Goal: Task Accomplishment & Management: Complete application form

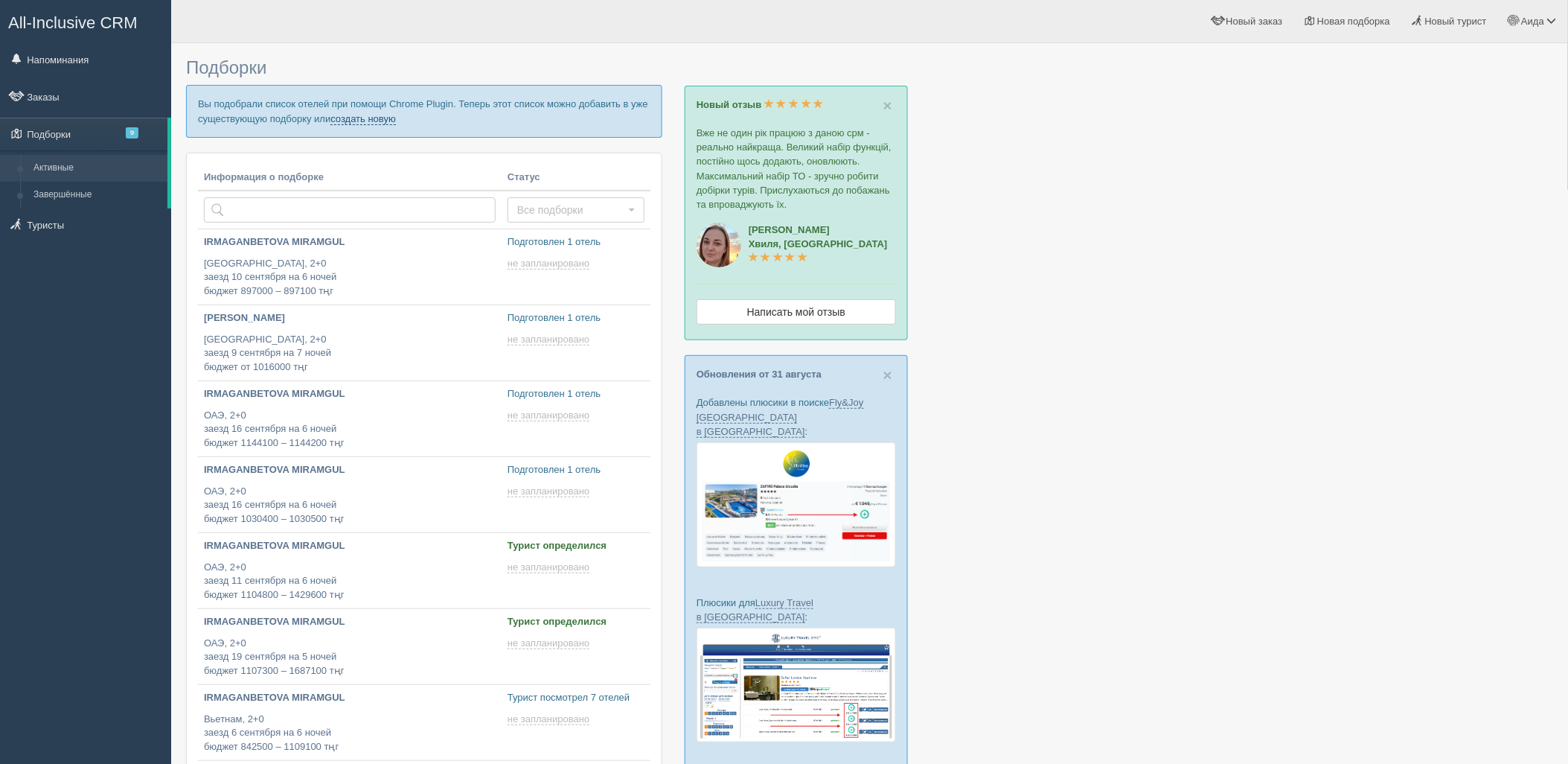
drag, startPoint x: 384, startPoint y: 117, endPoint x: 404, endPoint y: 108, distance: 21.9
click at [384, 117] on link "создать новую" at bounding box center [363, 119] width 65 height 12
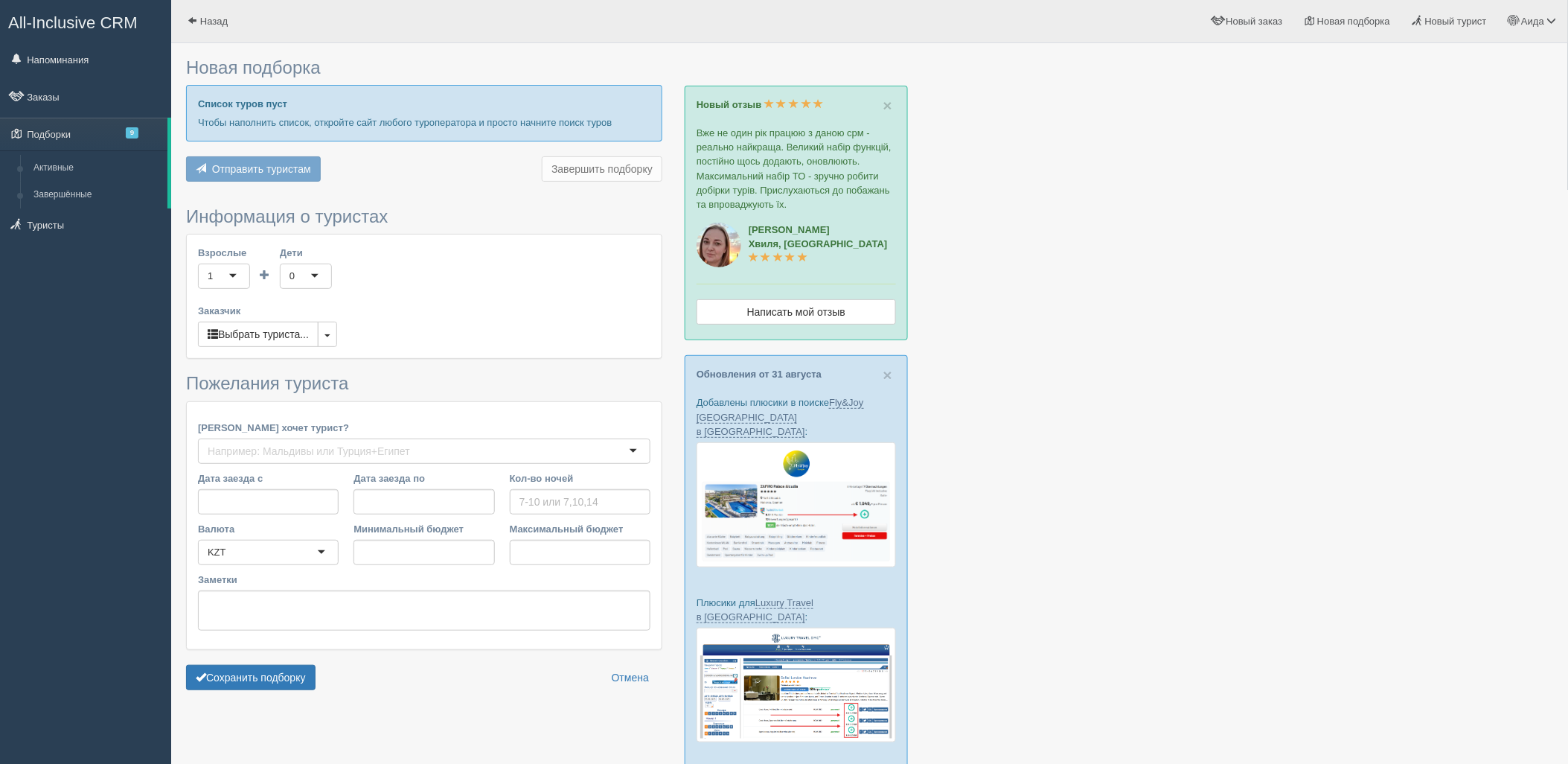
type input "6-7"
type input "1892900"
type input "2690100"
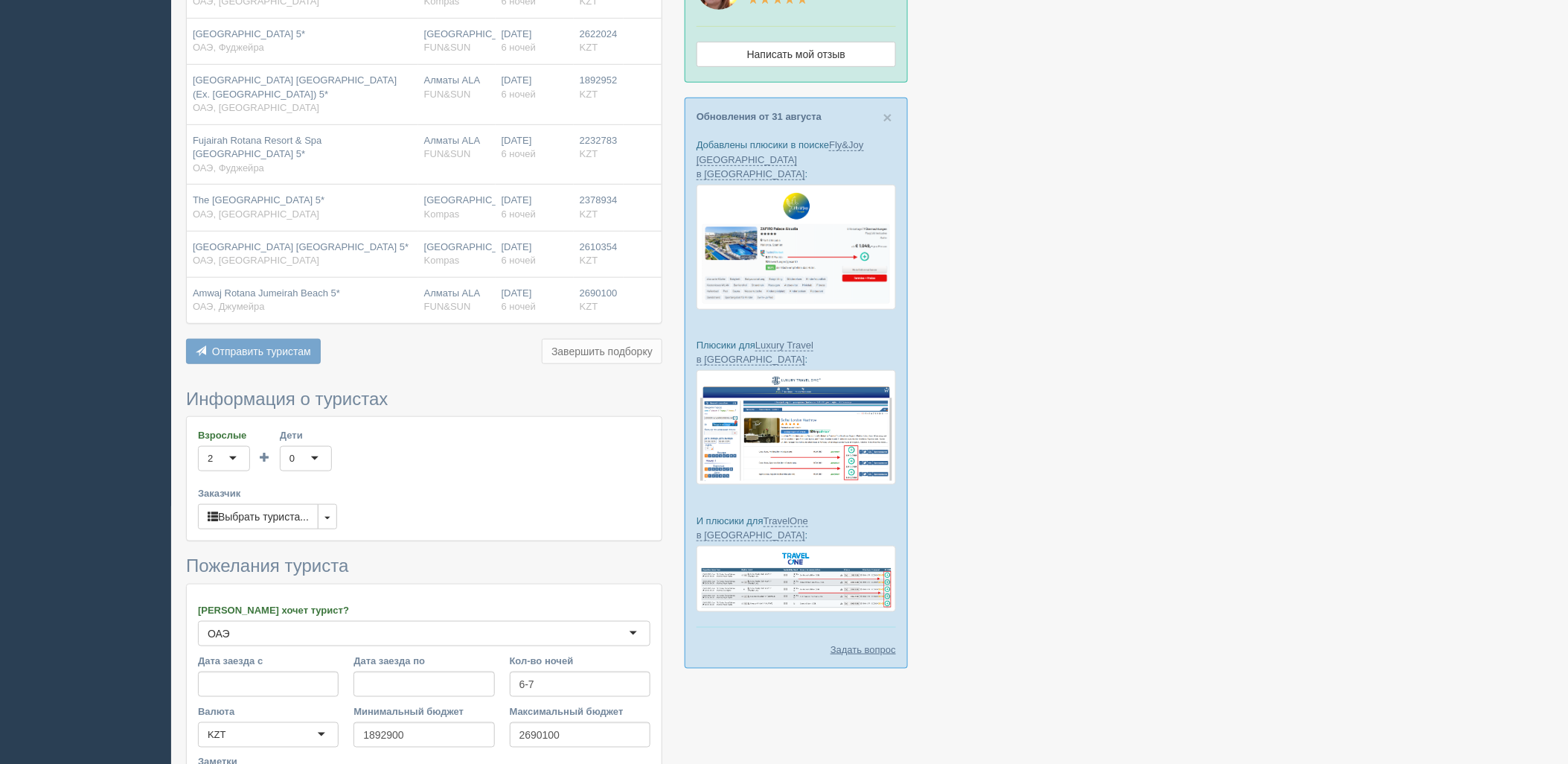
scroll to position [415, 0]
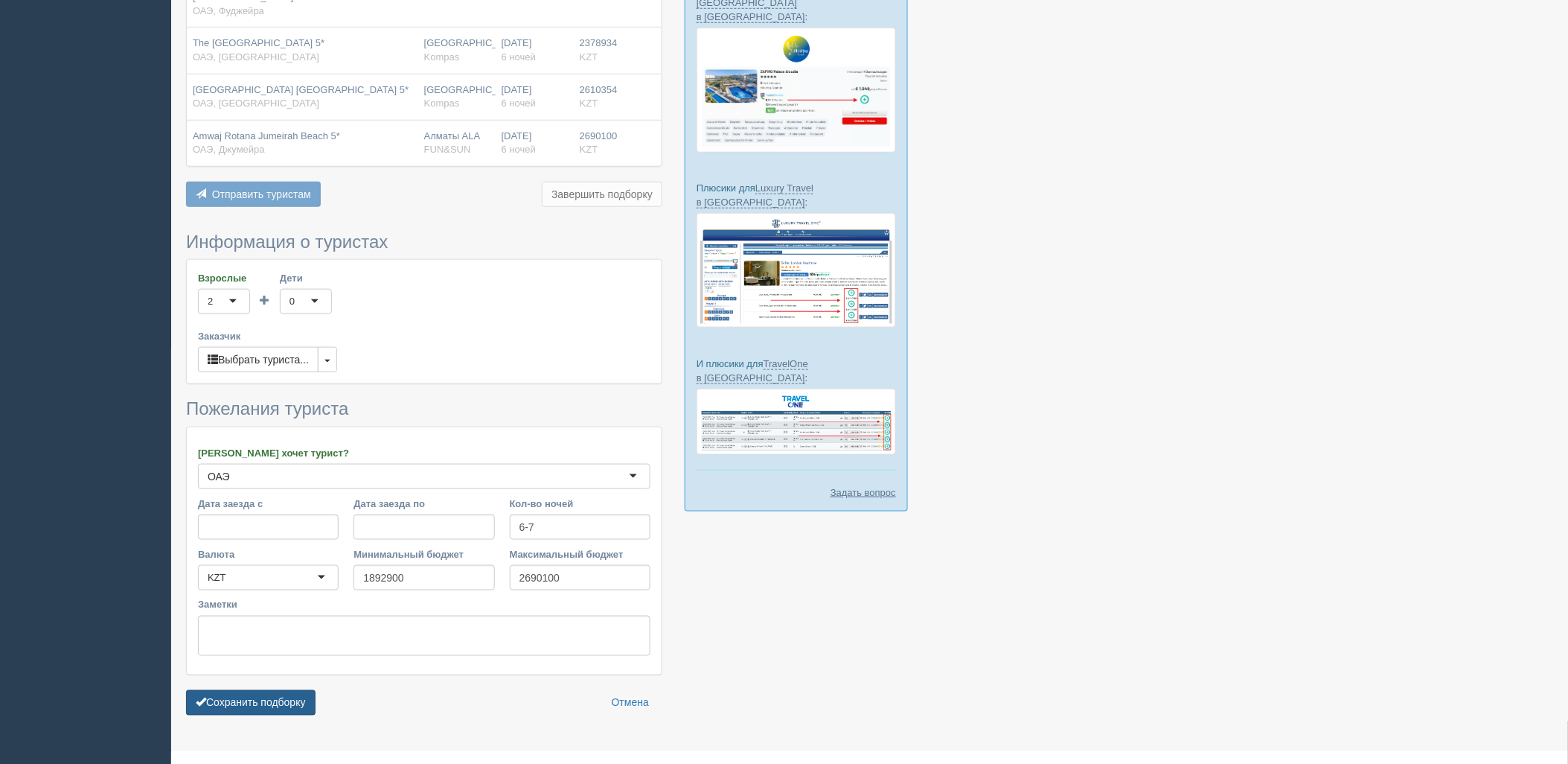
click at [281, 690] on button "Сохранить подборку" at bounding box center [250, 702] width 130 height 25
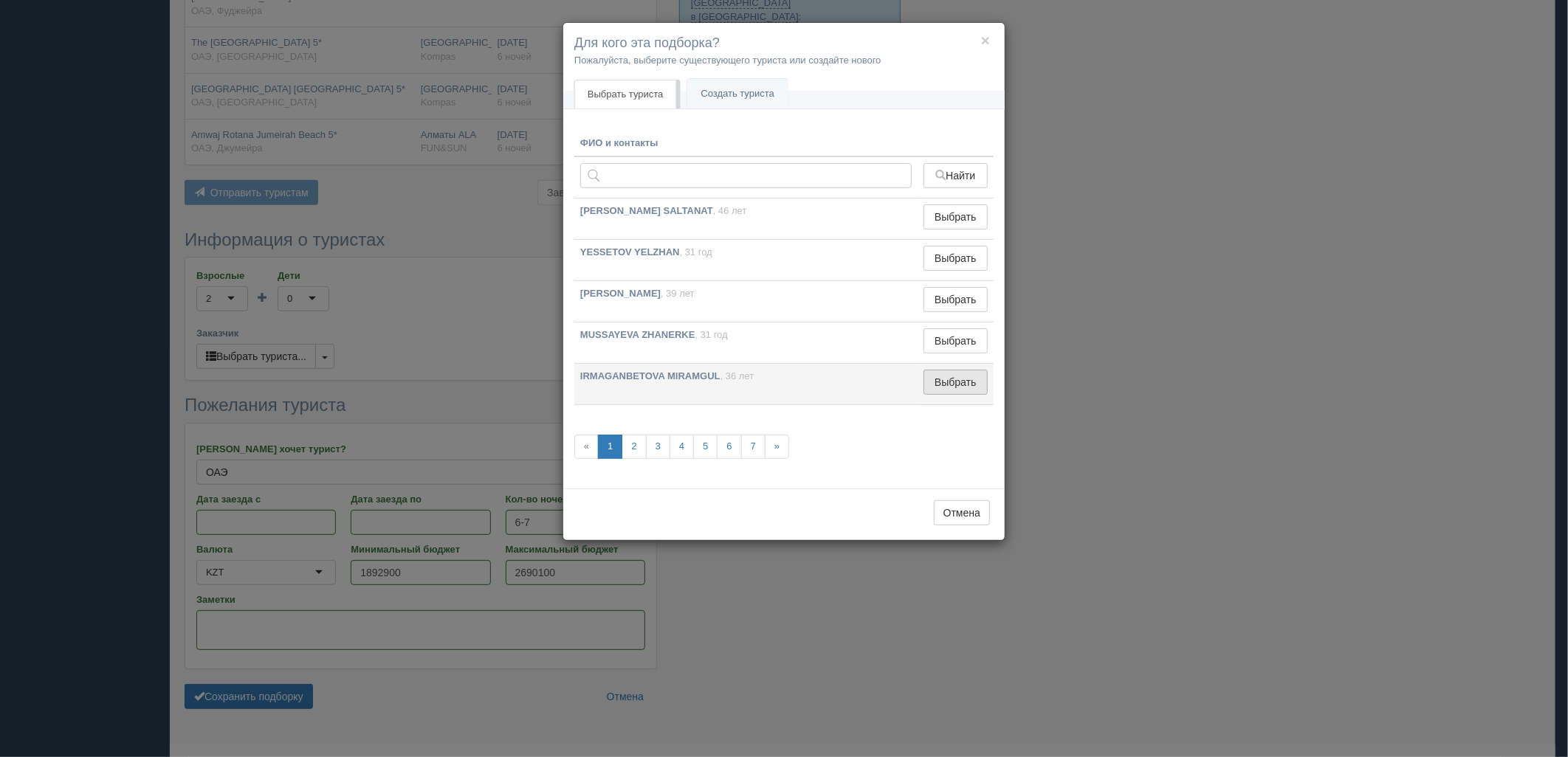
click at [956, 386] on button "Выбрать" at bounding box center [956, 382] width 64 height 25
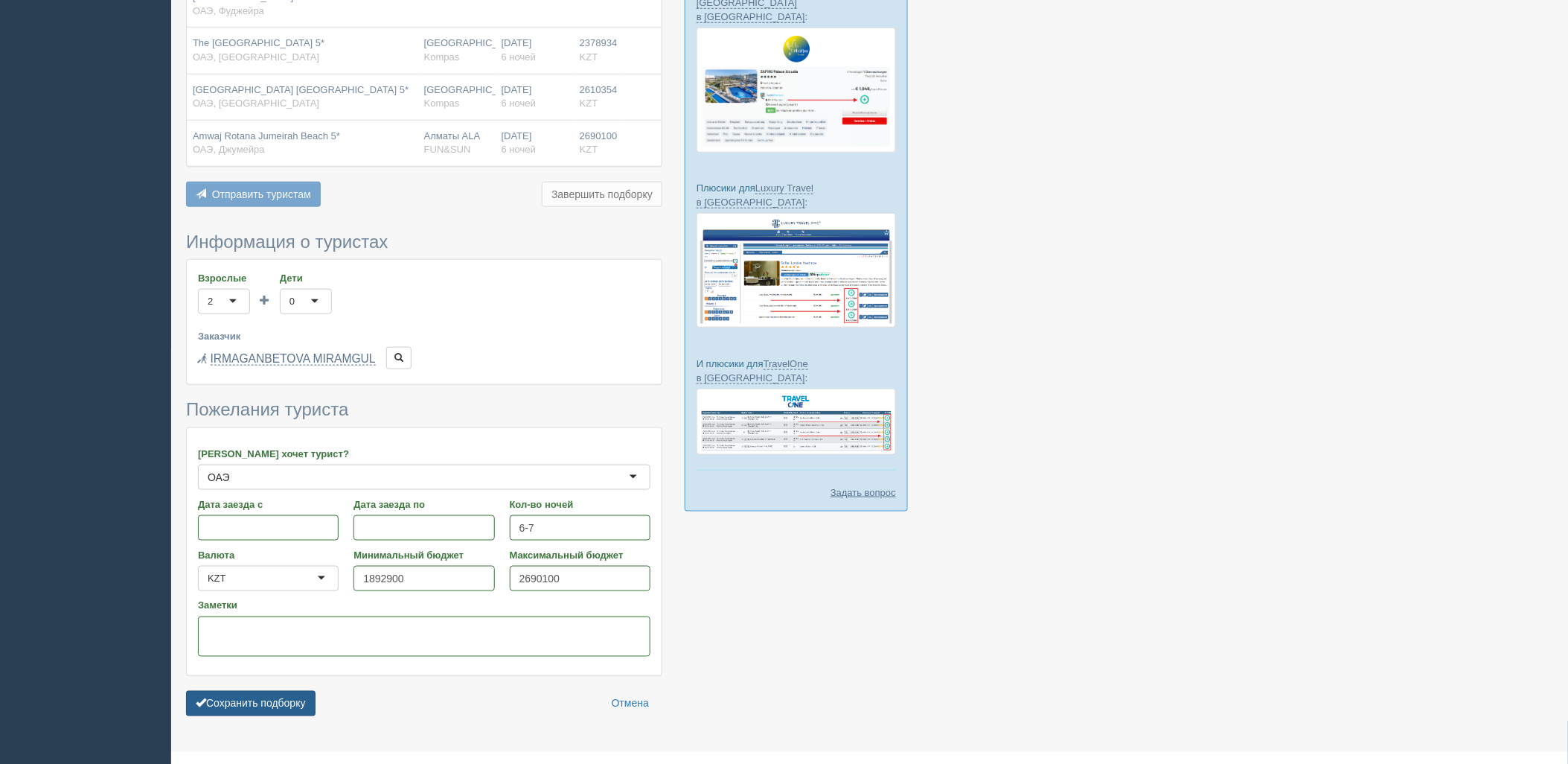
click at [293, 691] on button "Сохранить подборку" at bounding box center [250, 703] width 130 height 25
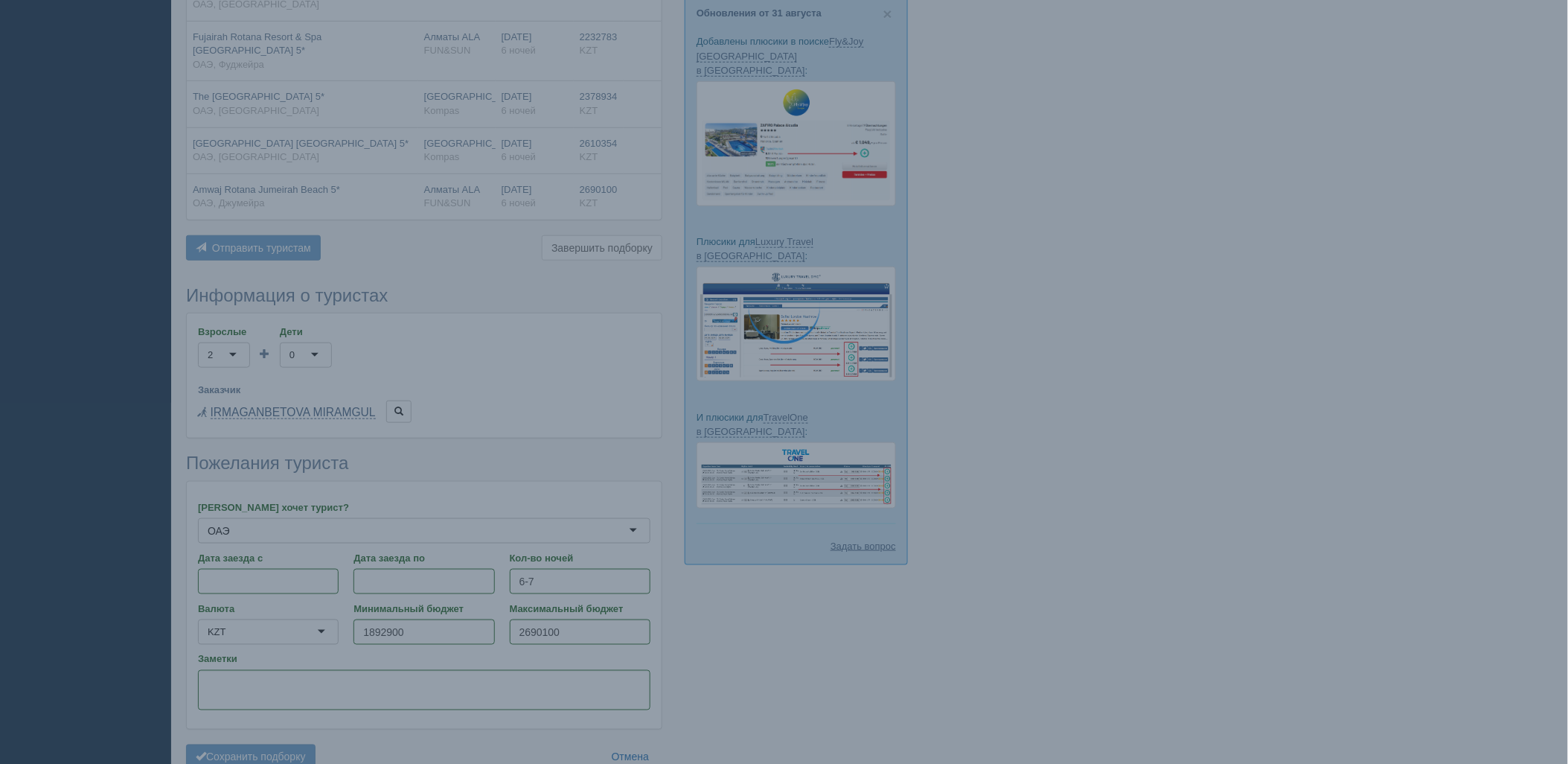
scroll to position [416, 0]
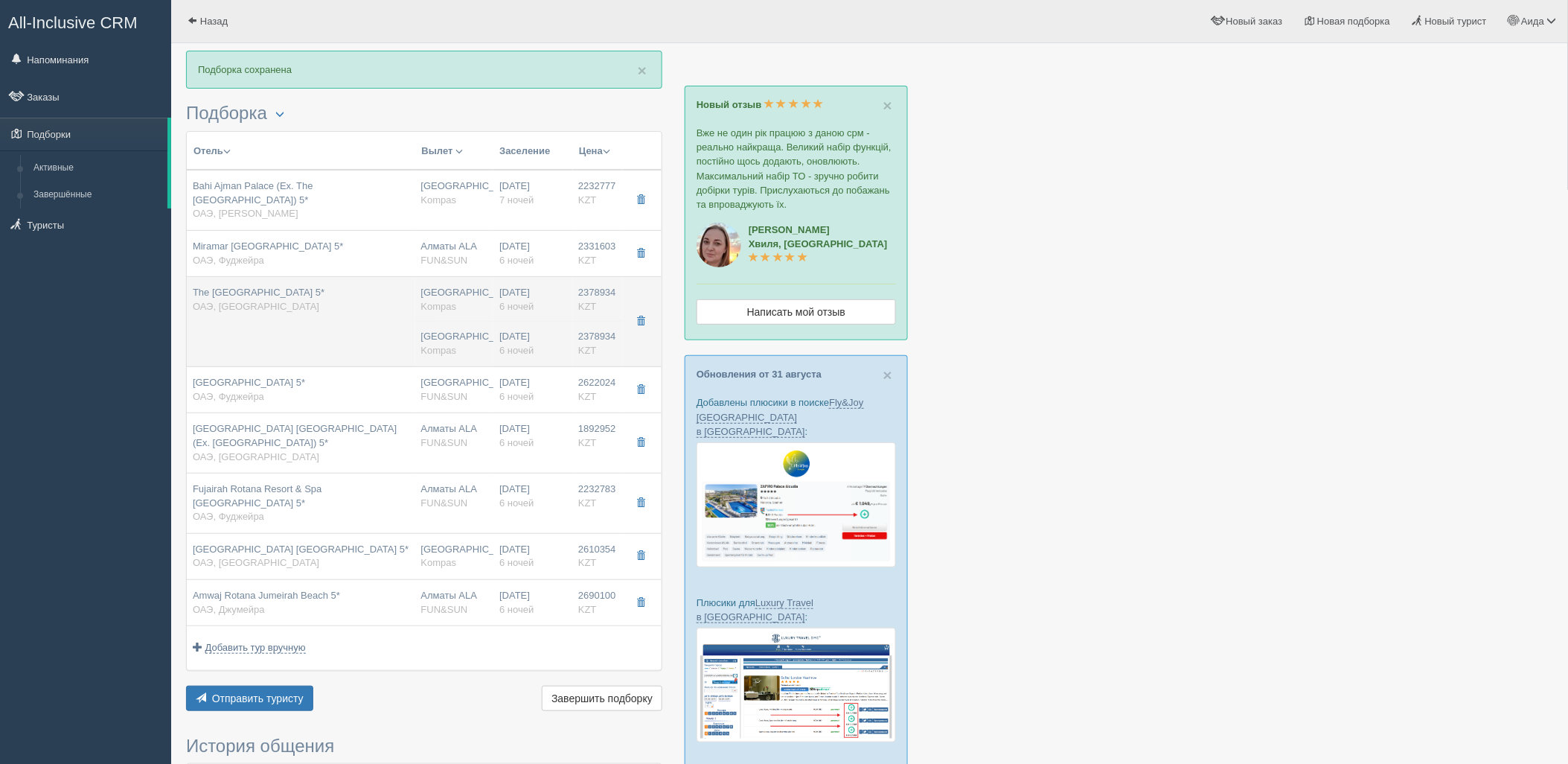
click at [444, 330] on div "[GEOGRAPHIC_DATA] Kompas" at bounding box center [454, 344] width 67 height 28
type input "The [GEOGRAPHIC_DATA] 5*"
type input "[URL][DOMAIN_NAME]"
type textarea "The Village at The [GEOGRAPHIC_DATA] - это новая часть The [GEOGRAPHIC_DATA]. О…"
type input "ОАЭ"
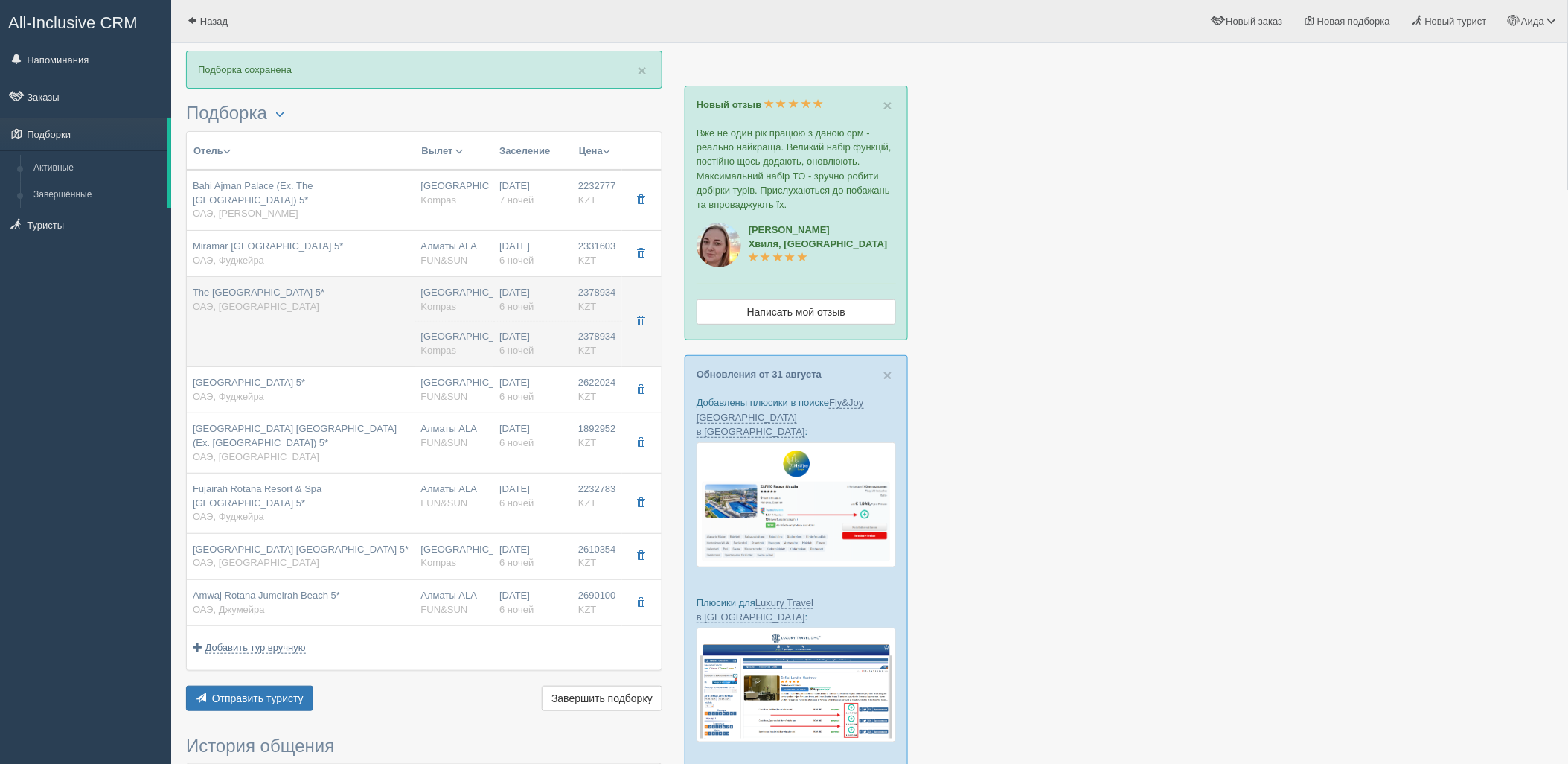
type input "Рас-эль-Хайм"
type input "2378934.00"
type input "[GEOGRAPHIC_DATA]"
type input "6"
type input "garden room"
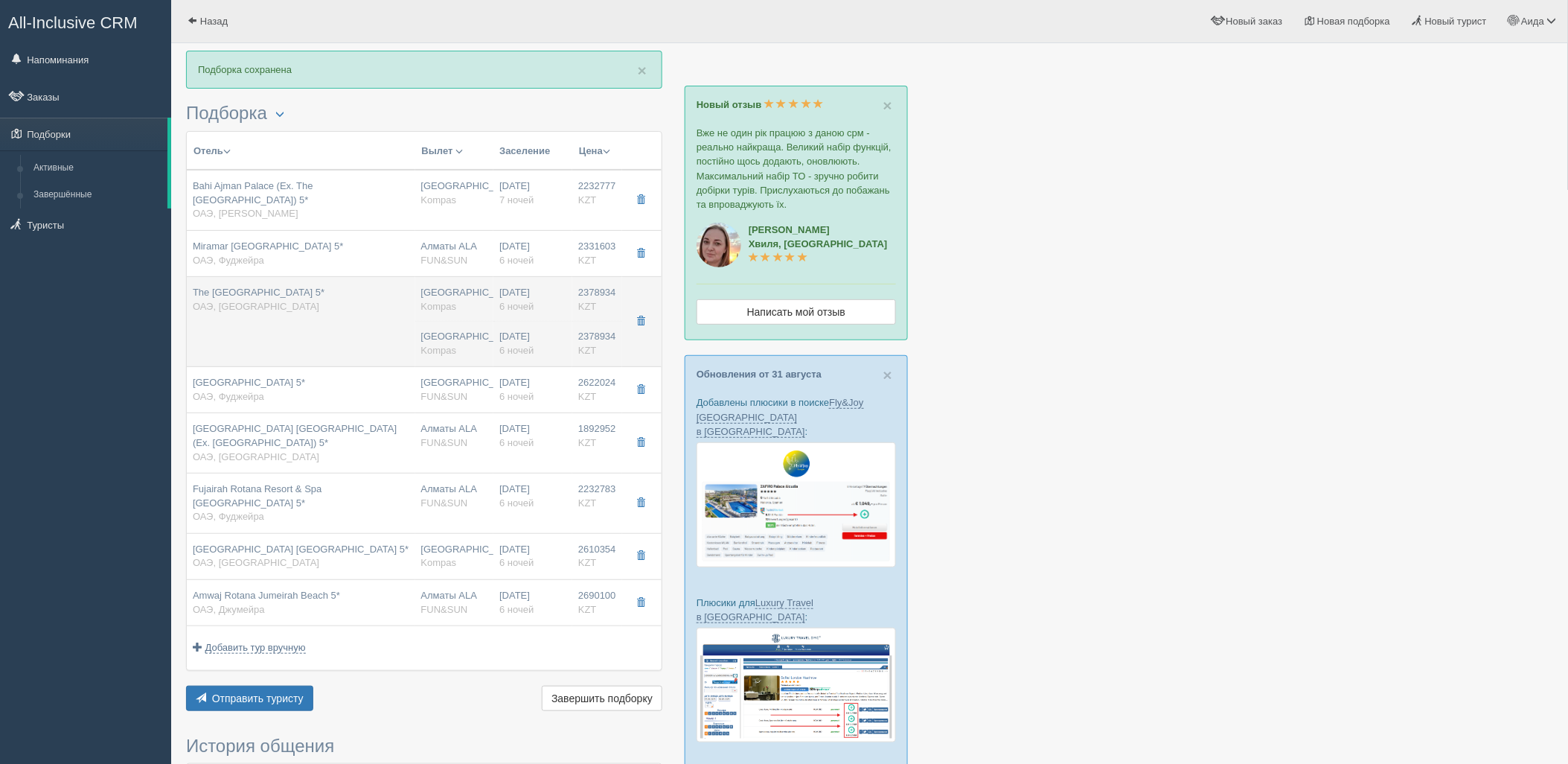
type input "AI - Все Включено"
type input "Kompas"
type input "[URL][DOMAIN_NAME]"
type input "2378934.00"
type input "[GEOGRAPHIC_DATA]"
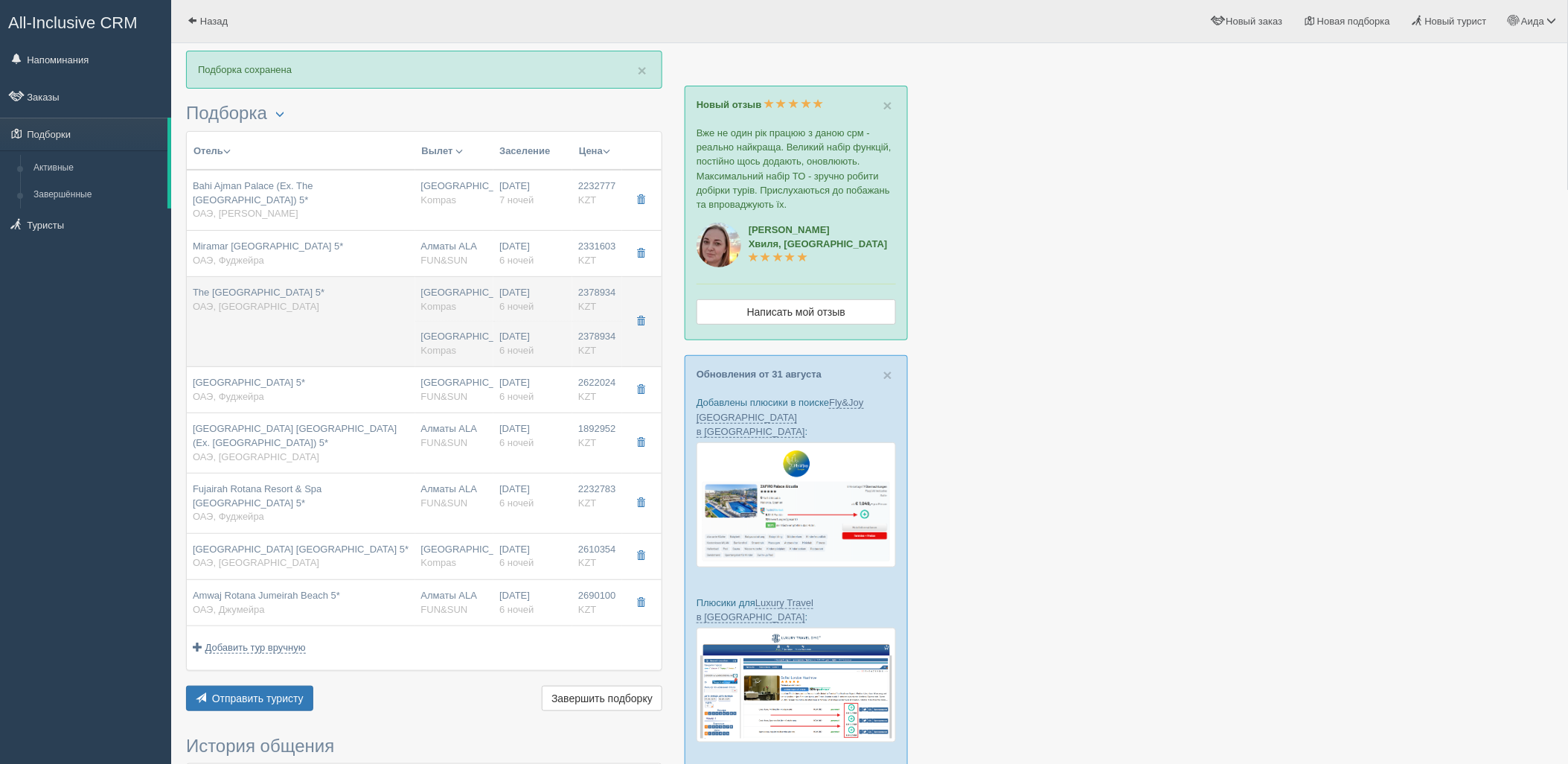
type input "6"
type input "garden room"
type input "AI - Все Включено"
type input "Kompas"
type input "[URL][DOMAIN_NAME]"
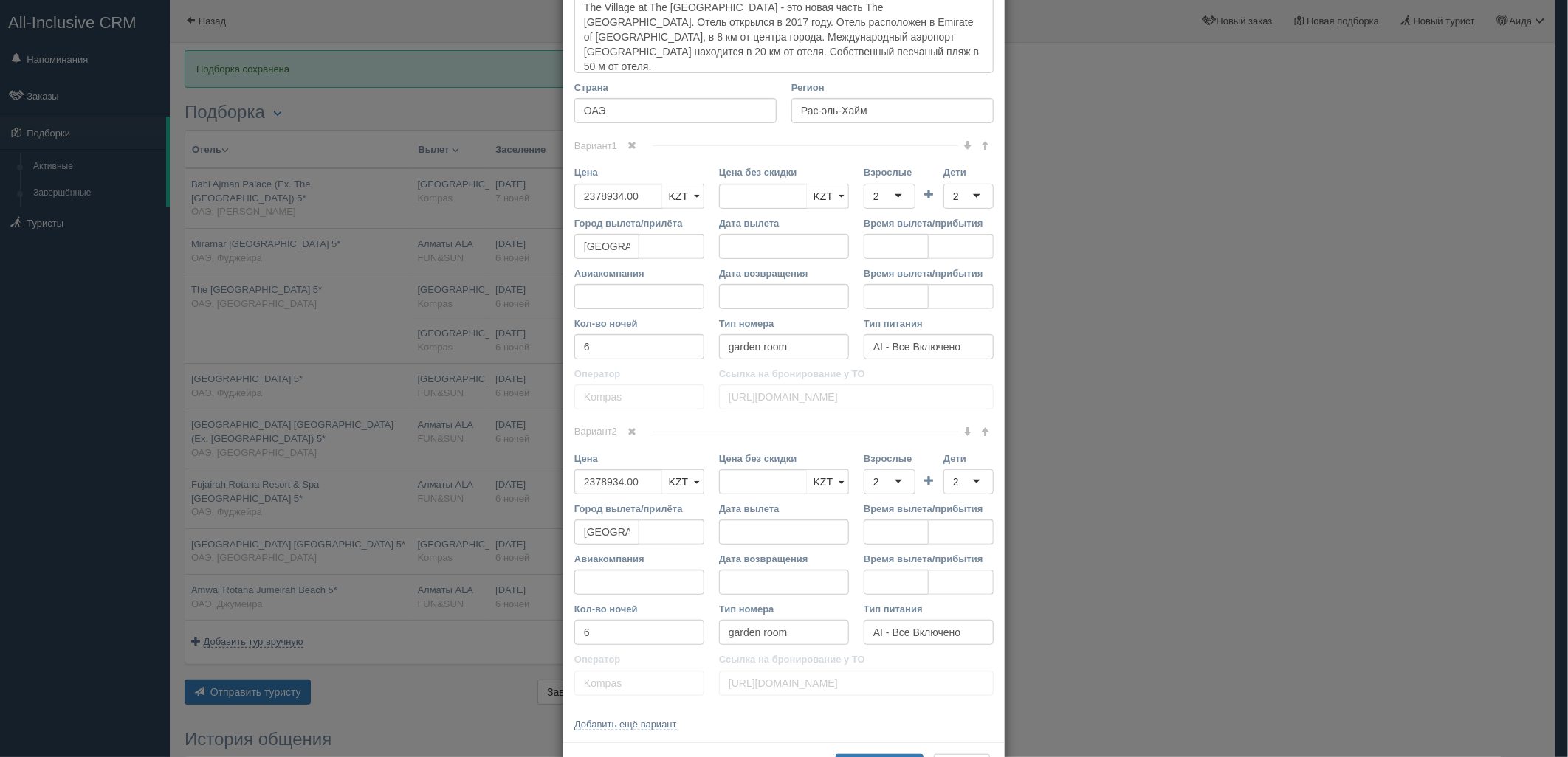
scroll to position [285, 0]
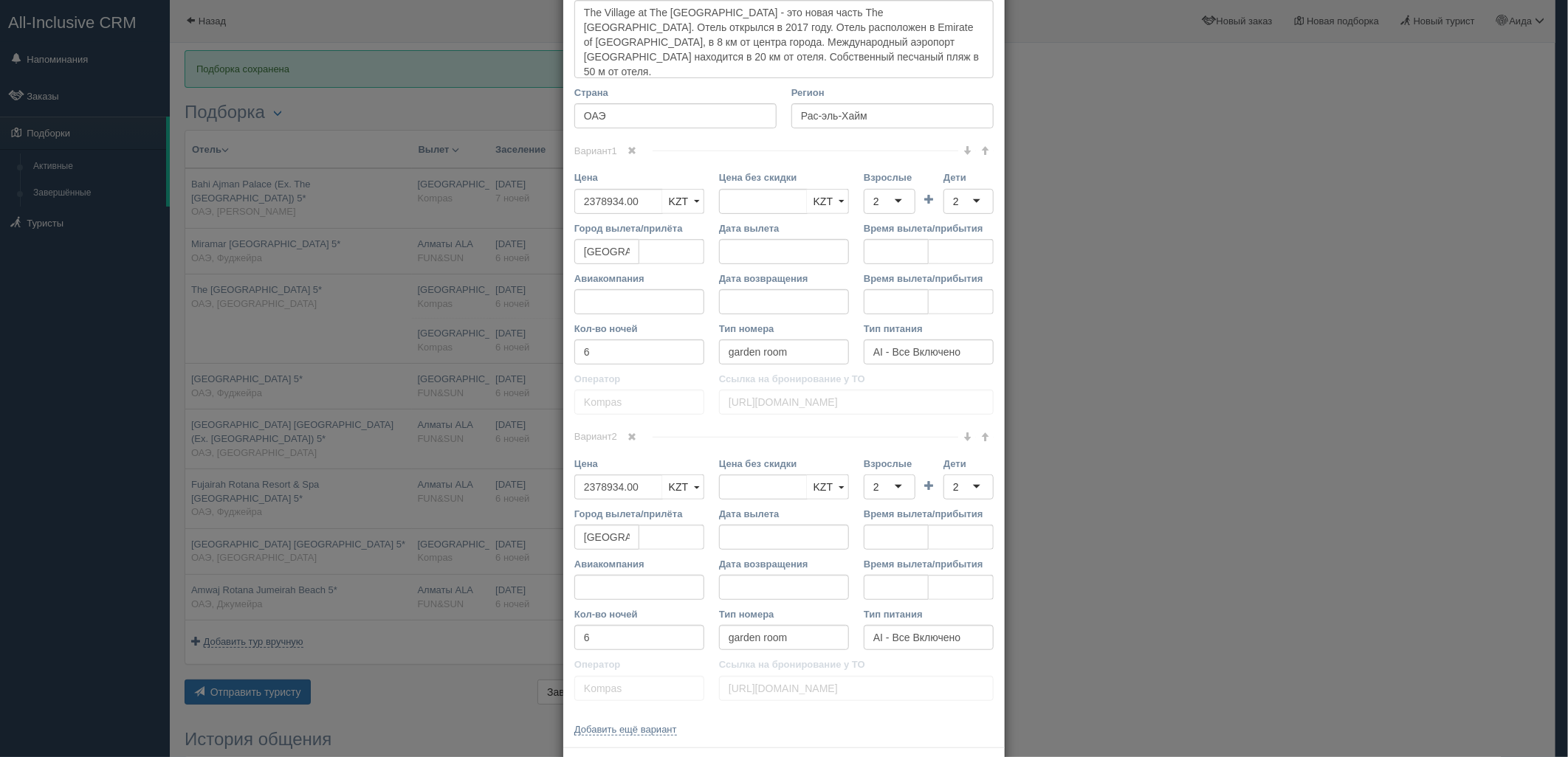
click at [625, 429] on link at bounding box center [632, 437] width 25 height 16
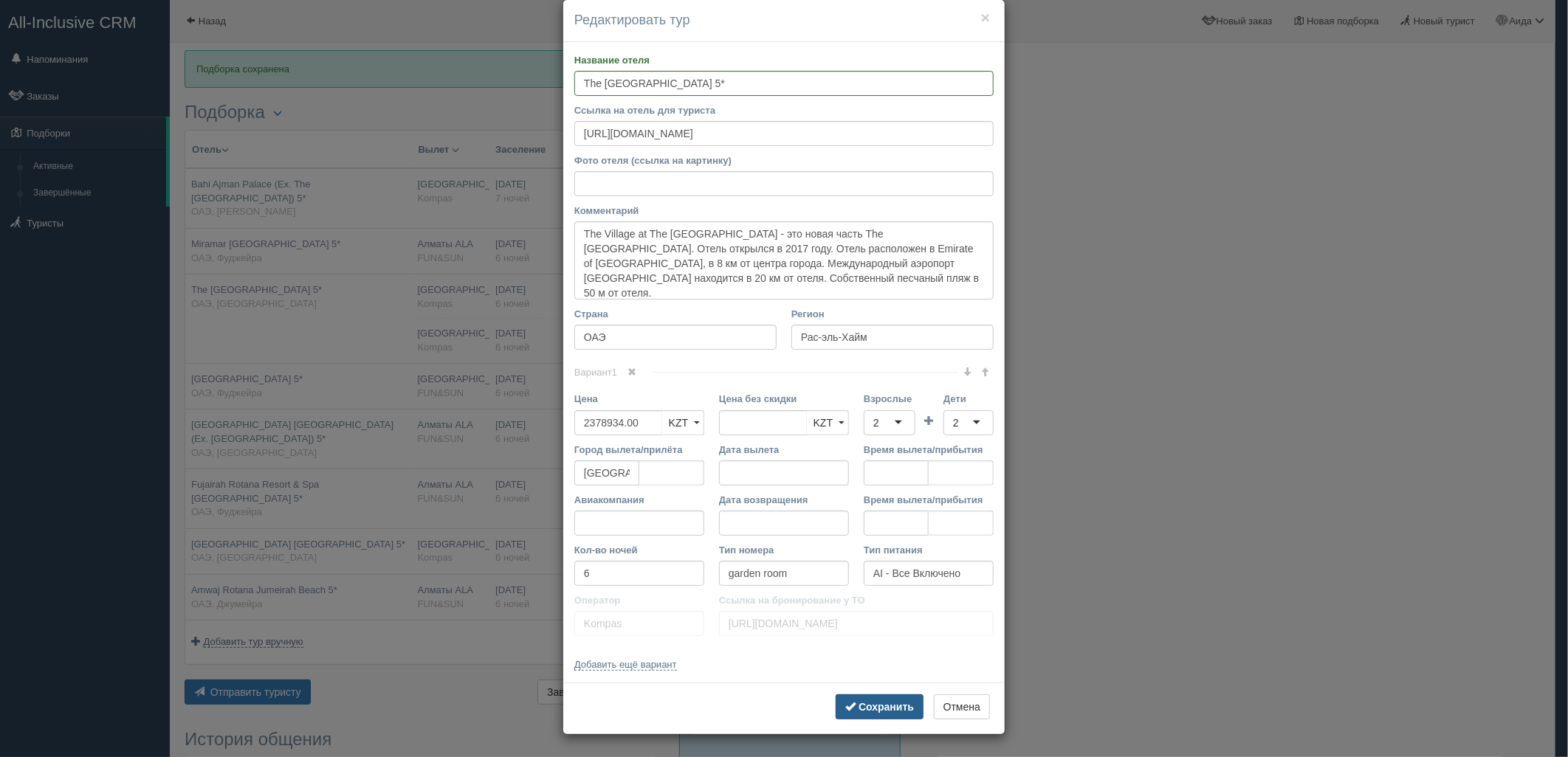
scroll to position [23, 0]
drag, startPoint x: 894, startPoint y: 704, endPoint x: 743, endPoint y: 687, distance: 152.0
click at [892, 704] on b "Сохранить" at bounding box center [886, 707] width 55 height 12
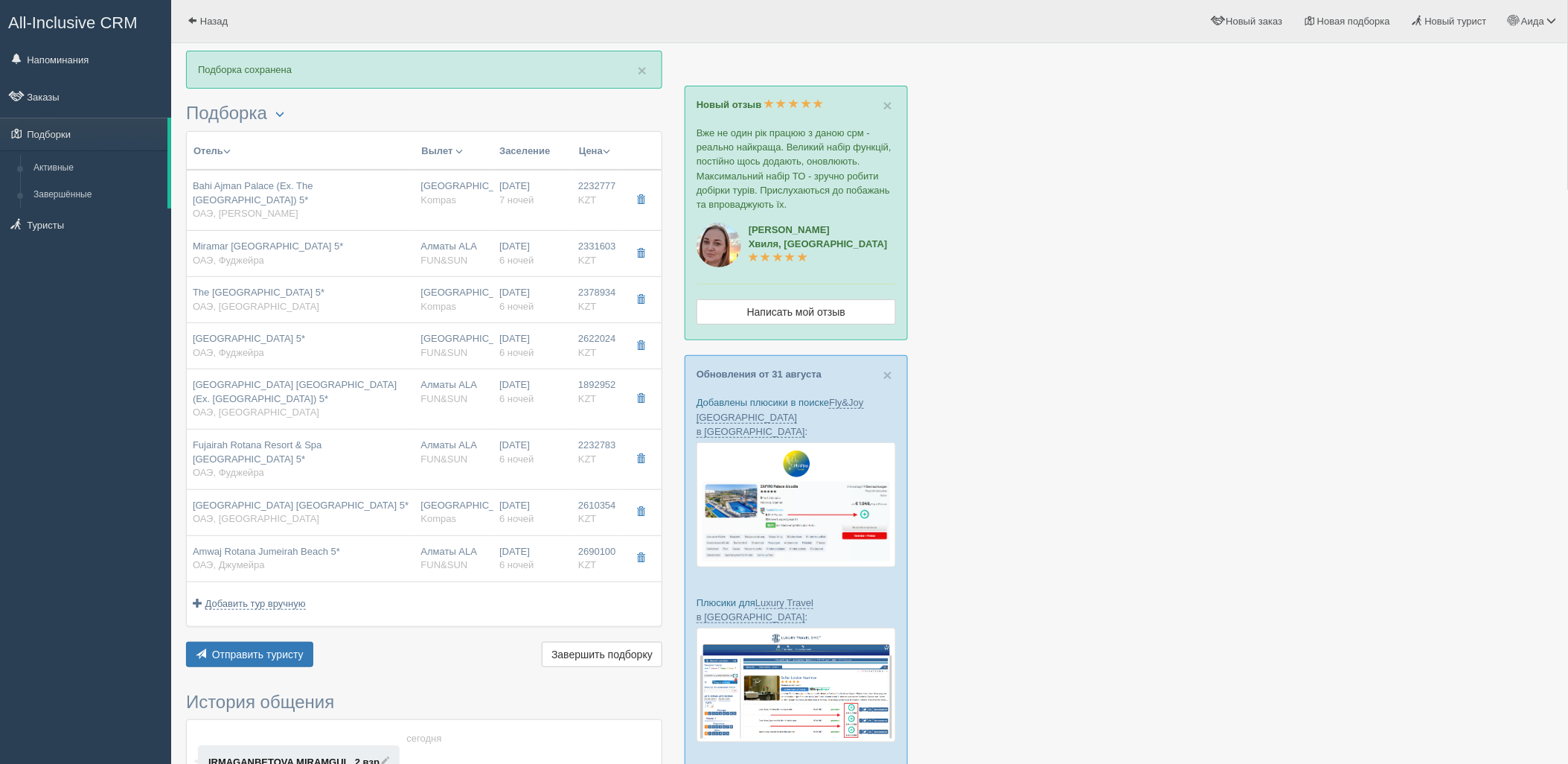
click at [263, 643] on div "Отправить туристу Отправить Завершить подборку Активировать подборку Добавить и…" at bounding box center [424, 656] width 477 height 29
click at [265, 642] on button "Отправить туристу Отправить" at bounding box center [250, 654] width 127 height 25
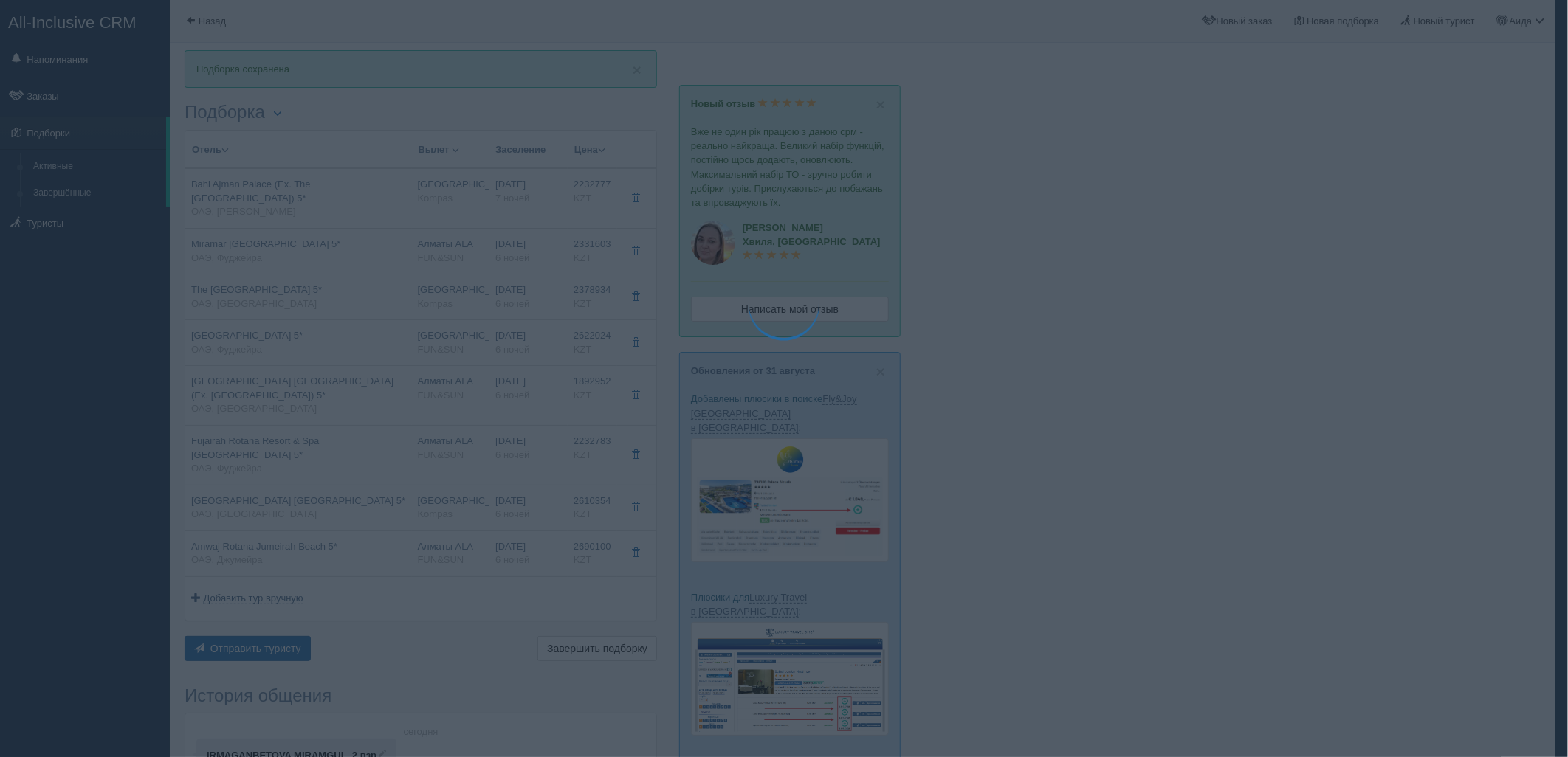
type textarea "🌞 Loremi dolo! Sitametcon Adi elitseddoei temporinc utlabore: 🌎 ETD, Magnaa 🏩 E…"
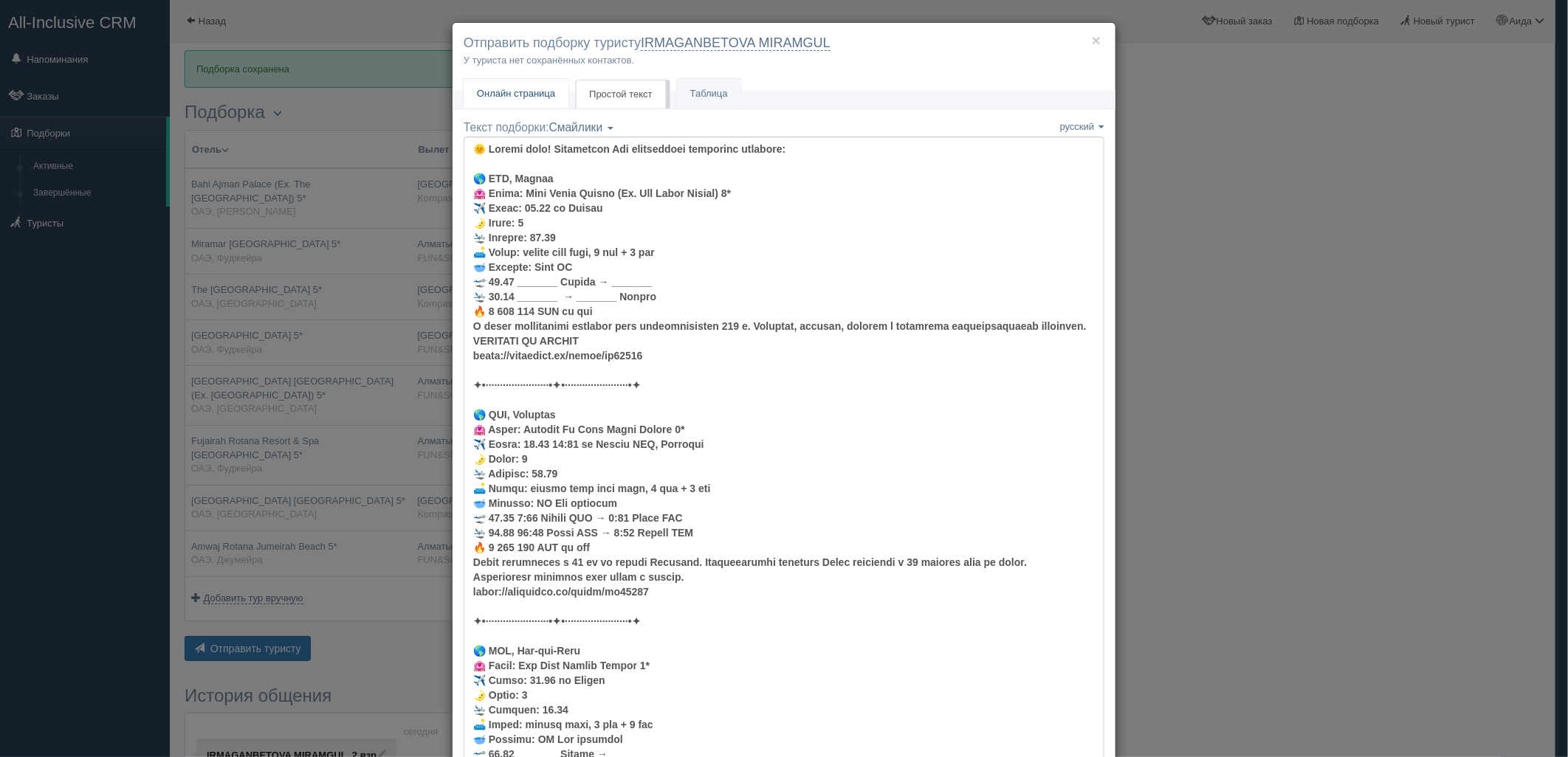
click at [517, 95] on span "Онлайн страница" at bounding box center [516, 93] width 78 height 11
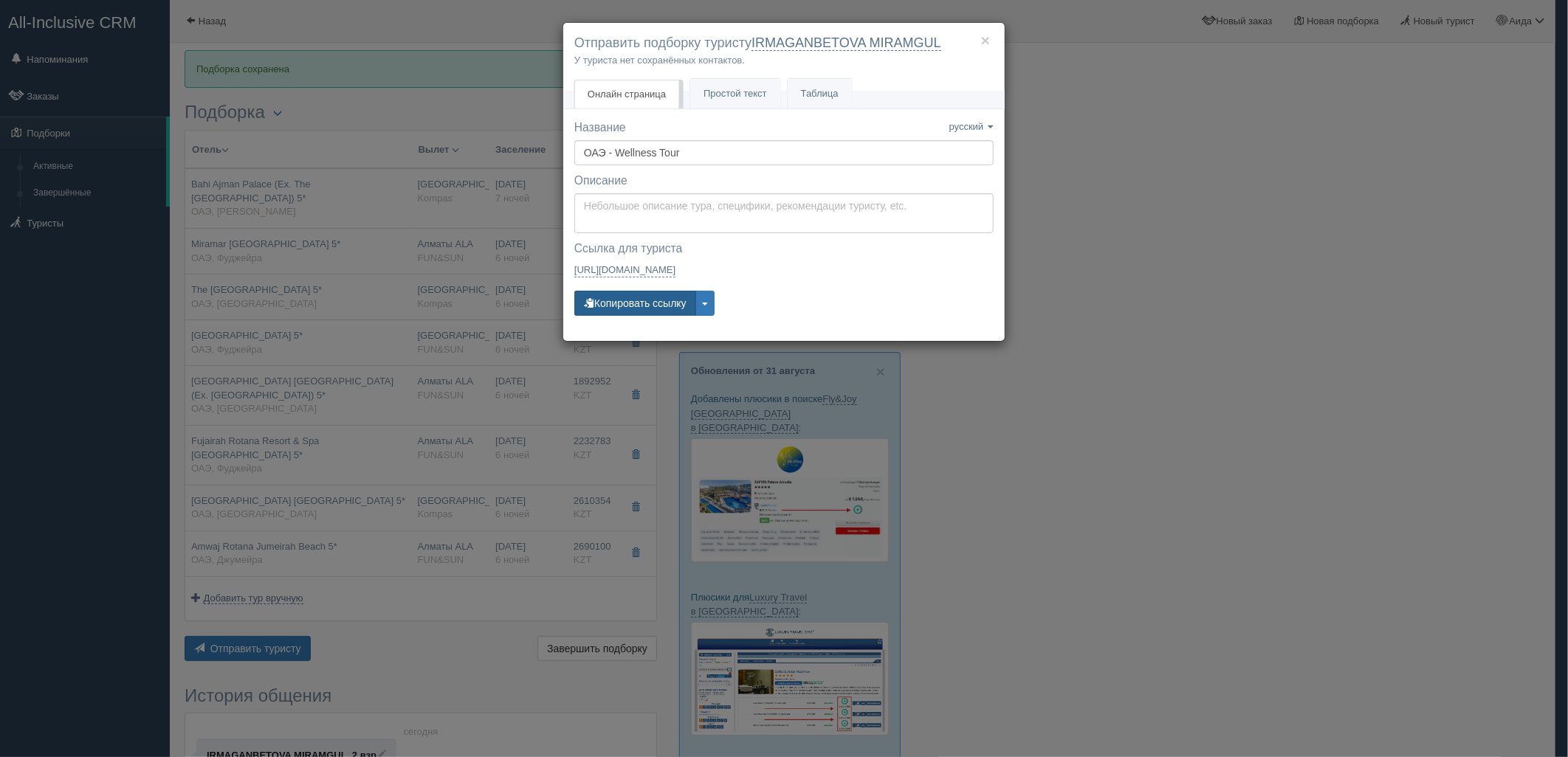
click at [643, 309] on button "Копировать ссылку" at bounding box center [635, 303] width 122 height 25
click at [1176, 335] on div "× Отправить подборку туристу IRMAGANBETOVA MIRAMGUL У туриста нет сохранённых к…" at bounding box center [784, 378] width 1568 height 757
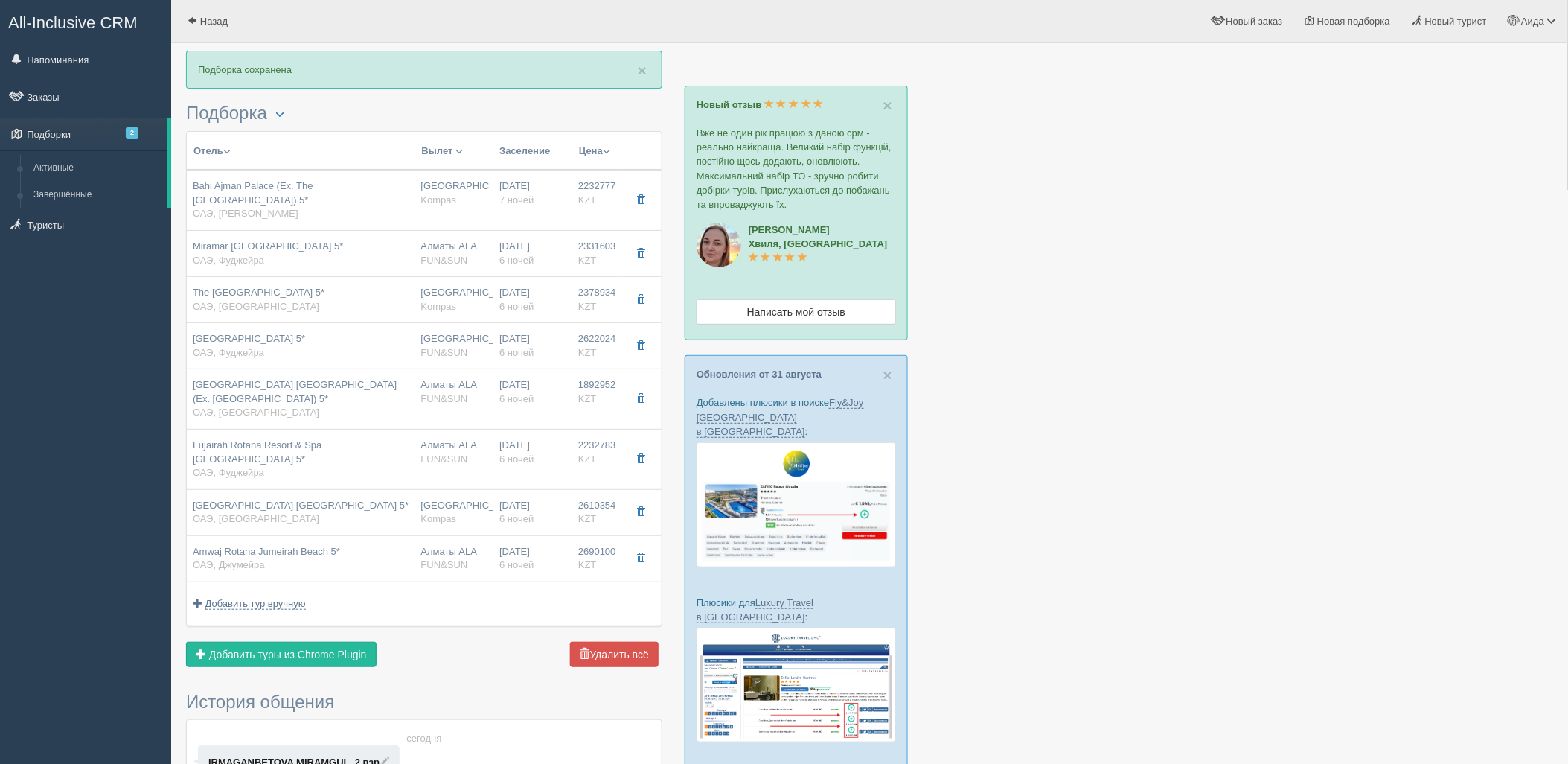
click at [261, 659] on div "× Подборка сохранена [GEOGRAPHIC_DATA] Менеджер: [PERSON_NAME] Показать удалённ…" at bounding box center [424, 529] width 477 height 958
click at [266, 647] on div "× Подборка сохранена [GEOGRAPHIC_DATA] Менеджер: [PERSON_NAME] Показать удалённ…" at bounding box center [424, 529] width 477 height 958
click at [285, 642] on button "Добавить из Plugin Добавить туры из Chrome Plugin" at bounding box center [281, 654] width 190 height 25
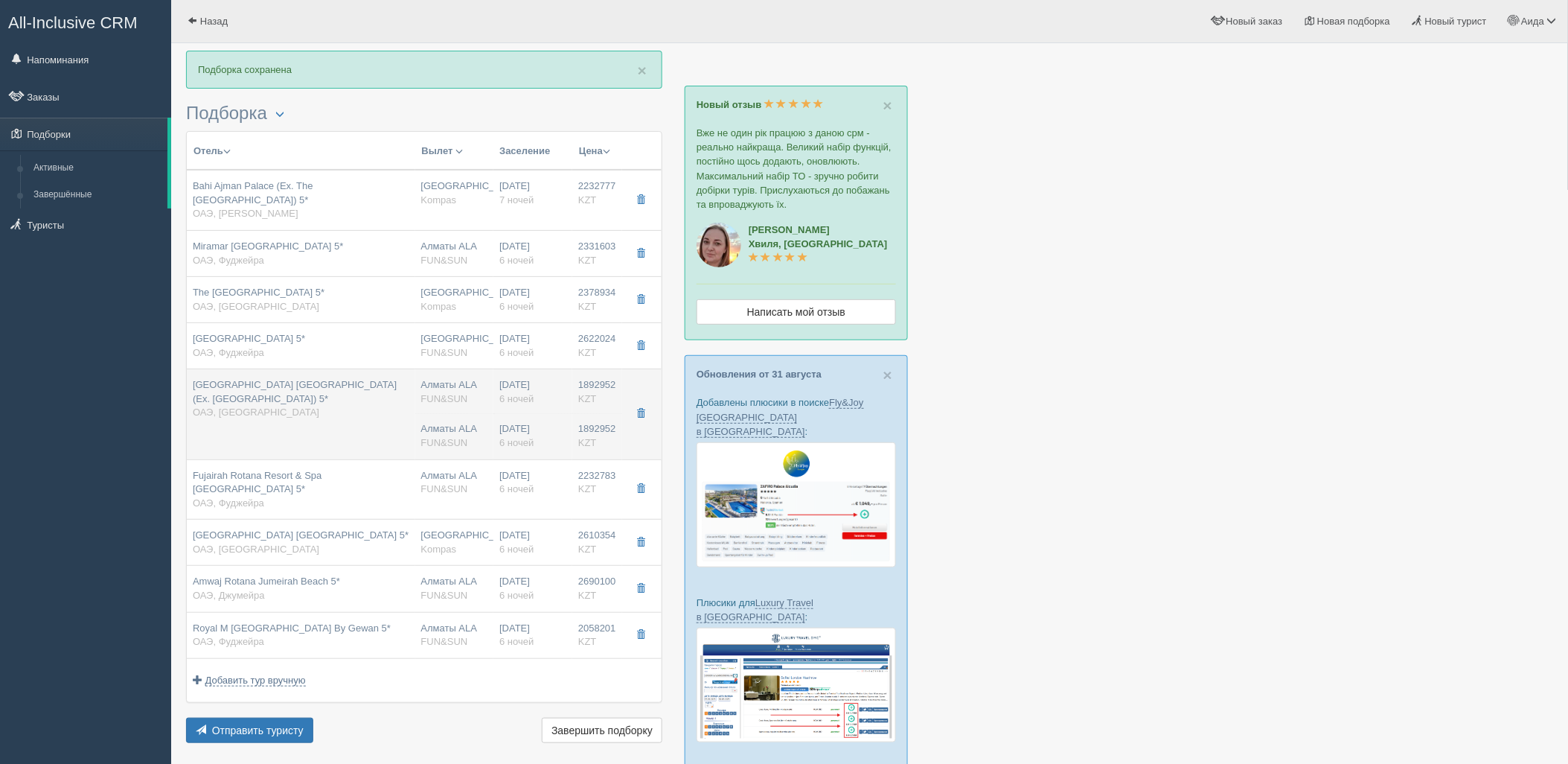
click at [388, 428] on td "[GEOGRAPHIC_DATA] [GEOGRAPHIC_DATA] (Ex. [GEOGRAPHIC_DATA]) 5* ОАЭ, [GEOGRAPHIC…" at bounding box center [301, 414] width 229 height 90
type input "[GEOGRAPHIC_DATA] [GEOGRAPHIC_DATA] (Ex. [GEOGRAPHIC_DATA]) 5*"
type input "[URL][DOMAIN_NAME]"
type input "1892952.00"
type input "Алматы ALA"
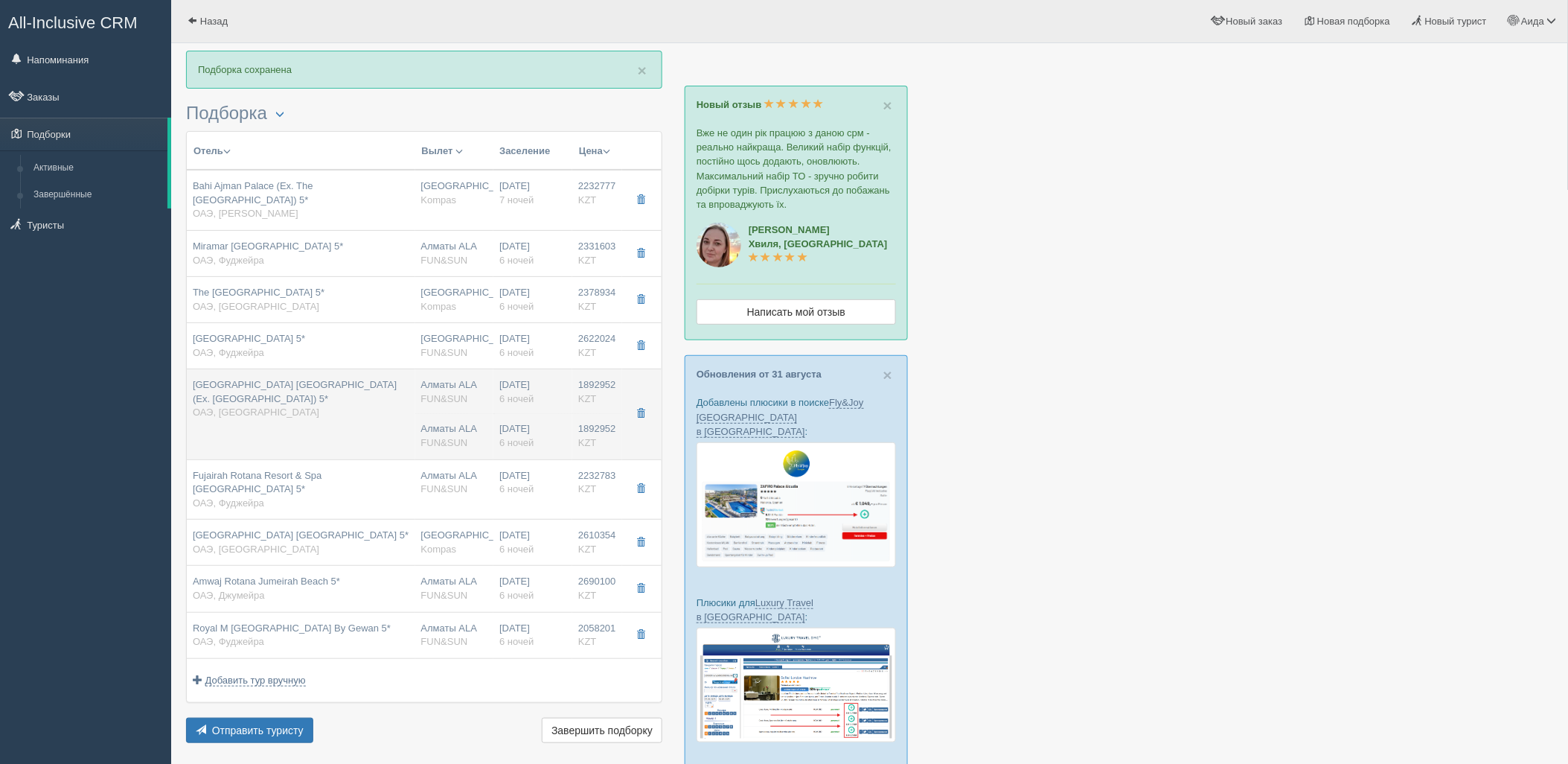
type input "Дубай DXB"
type input "05:05"
type input "08:40"
type input "Flydubai"
type input "22:55"
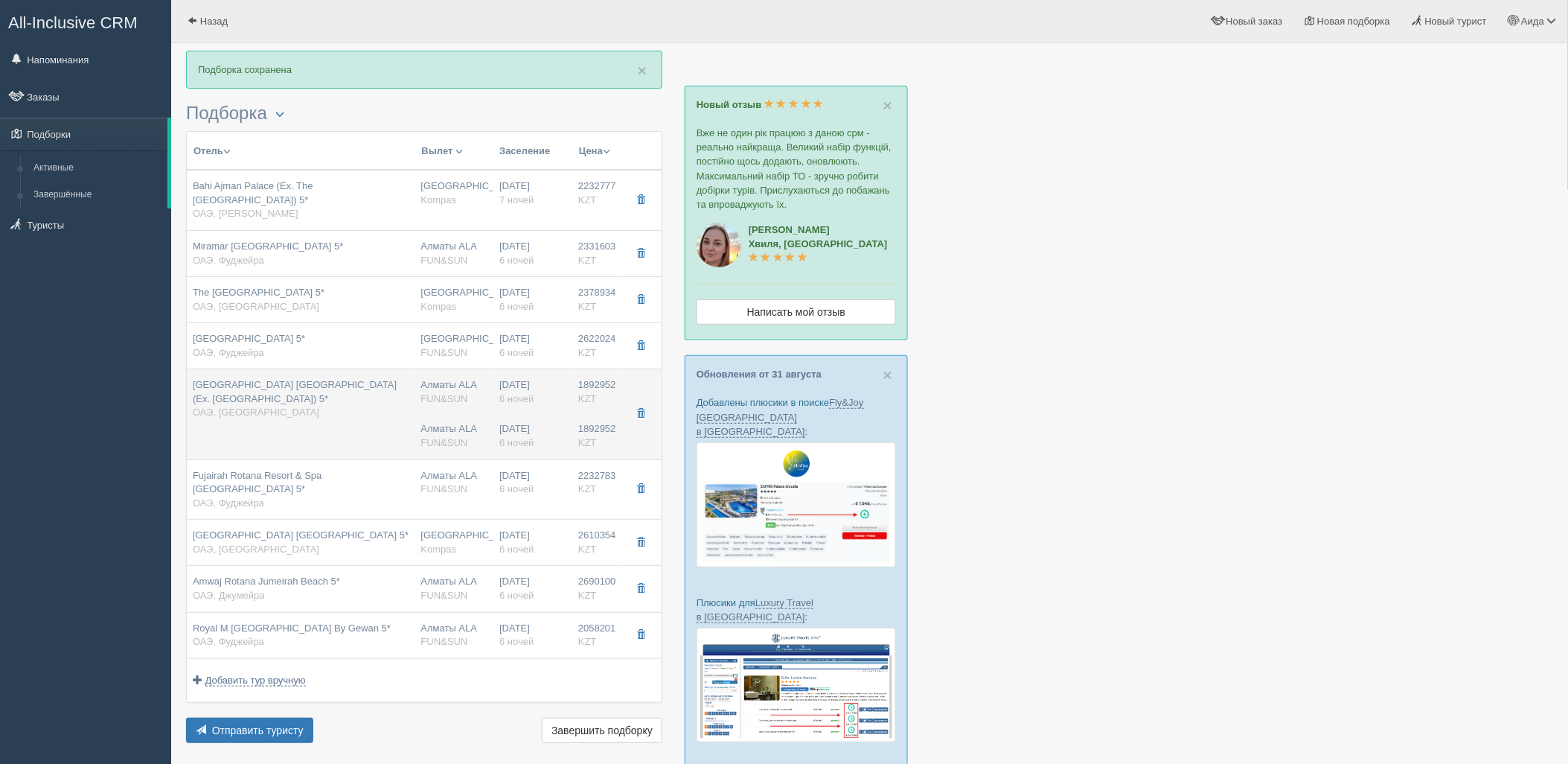
type input "04:05"
type input "superior partial view"
type input "FUN&SUN"
type input "[URL][DOMAIN_NAME]"
type input "1892952.00"
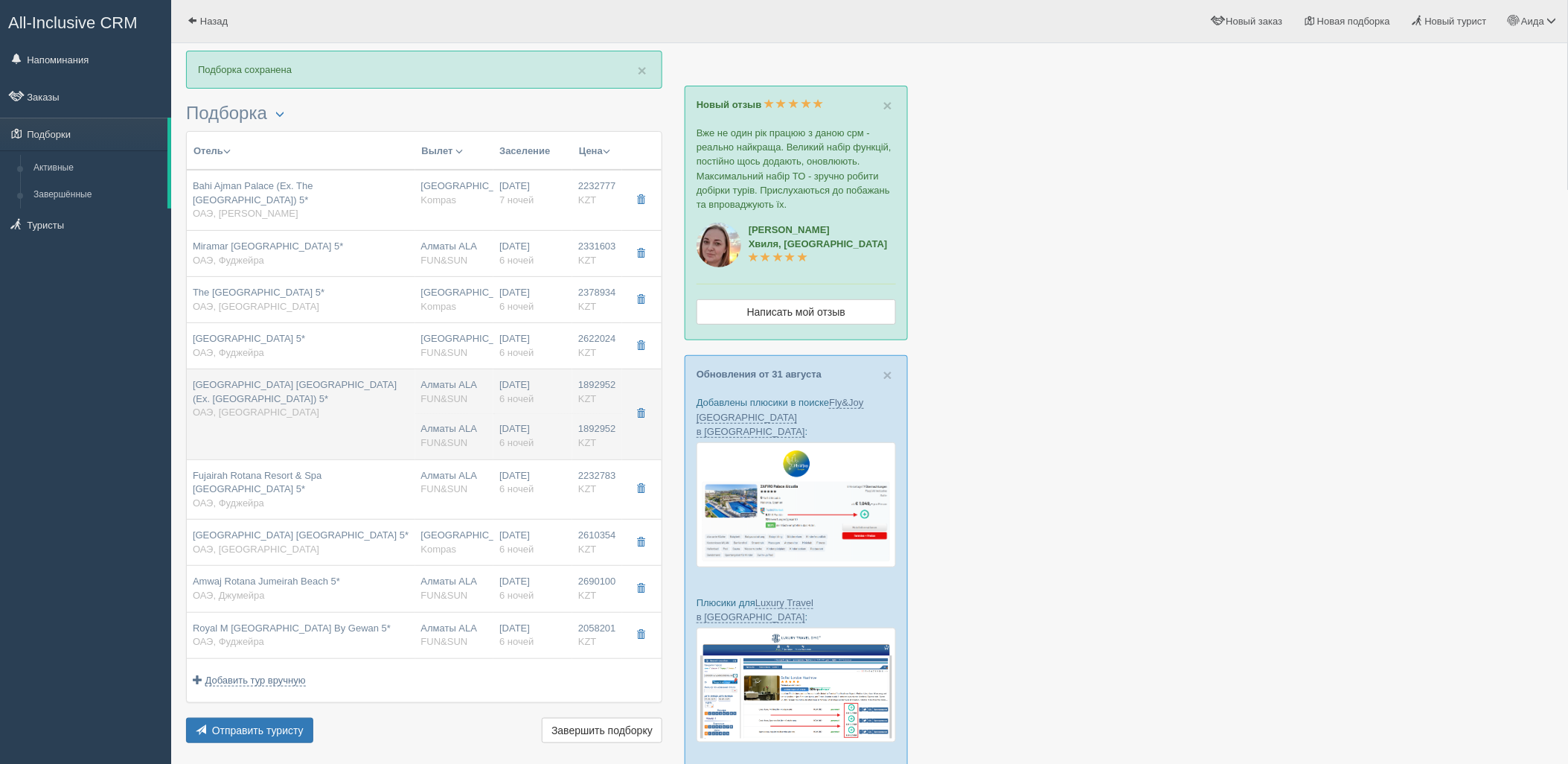
type input "Алматы ALA"
type input "Дубай DXB"
type input "05:05"
type input "08:40"
type input "Flydubai"
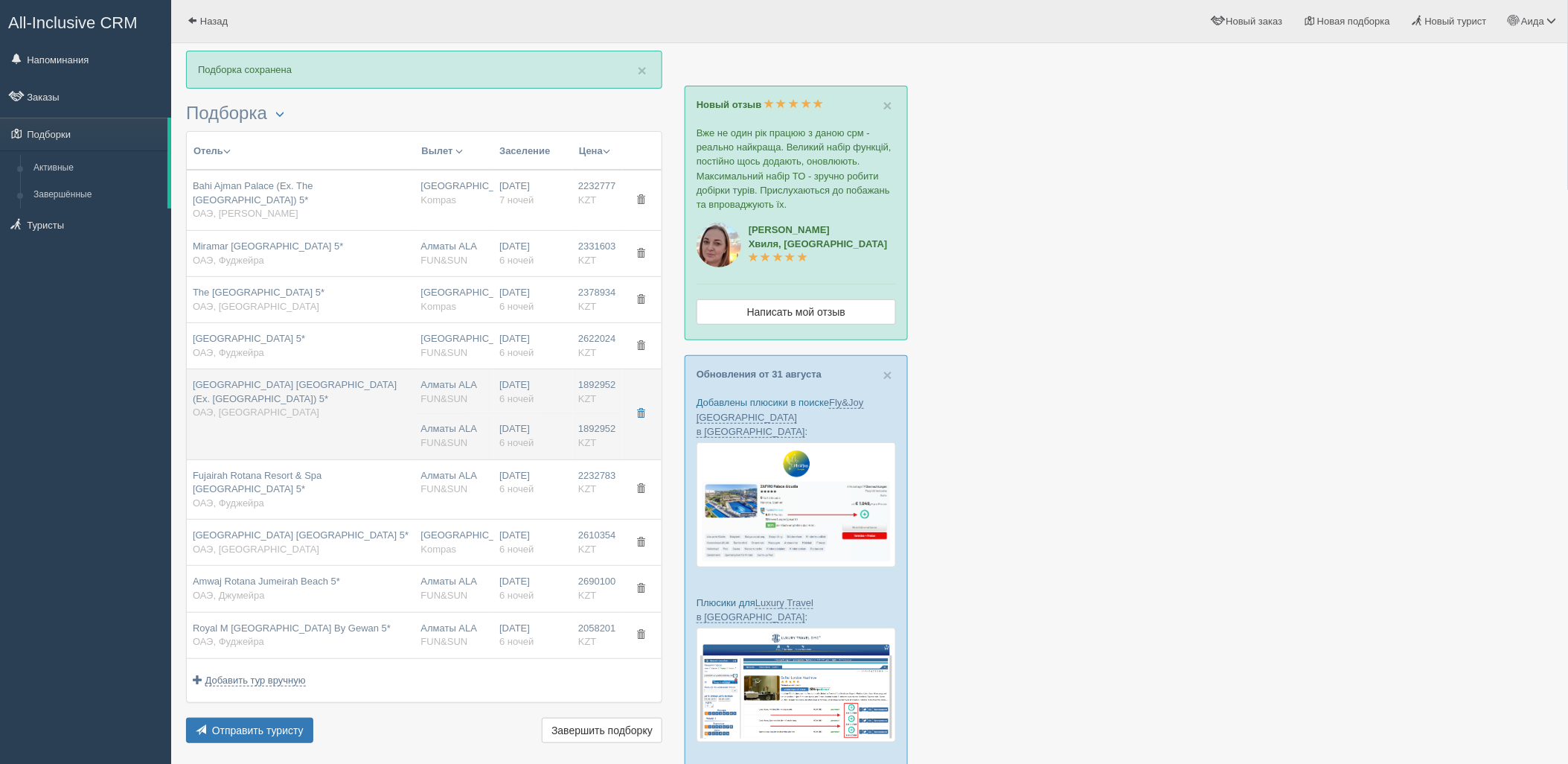
type input "22:55"
type input "04:05"
type input "6"
type input "superior partial view"
type input "AI - Все Включено"
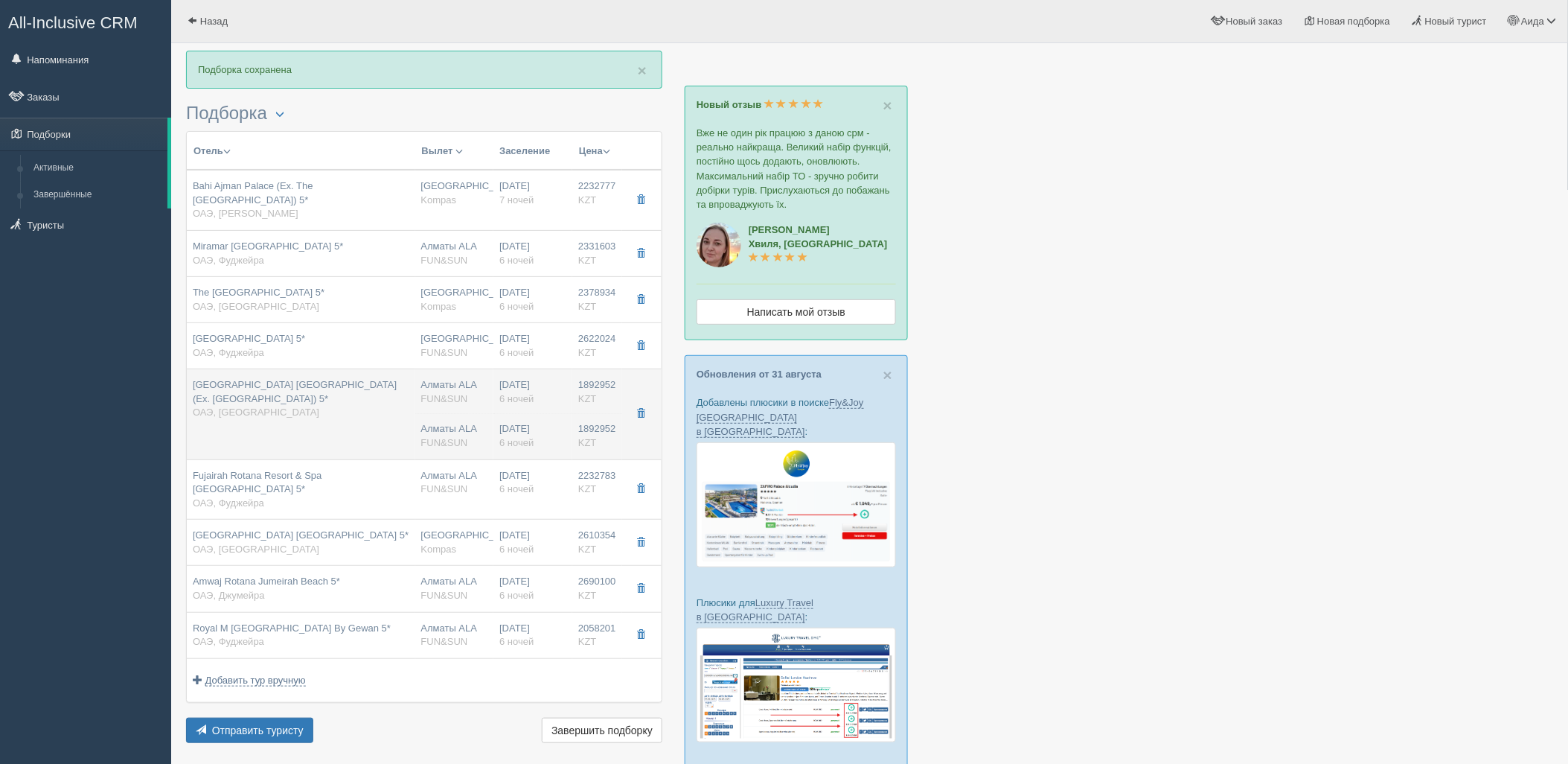
type input "FUN&SUN"
type input "[URL][DOMAIN_NAME]"
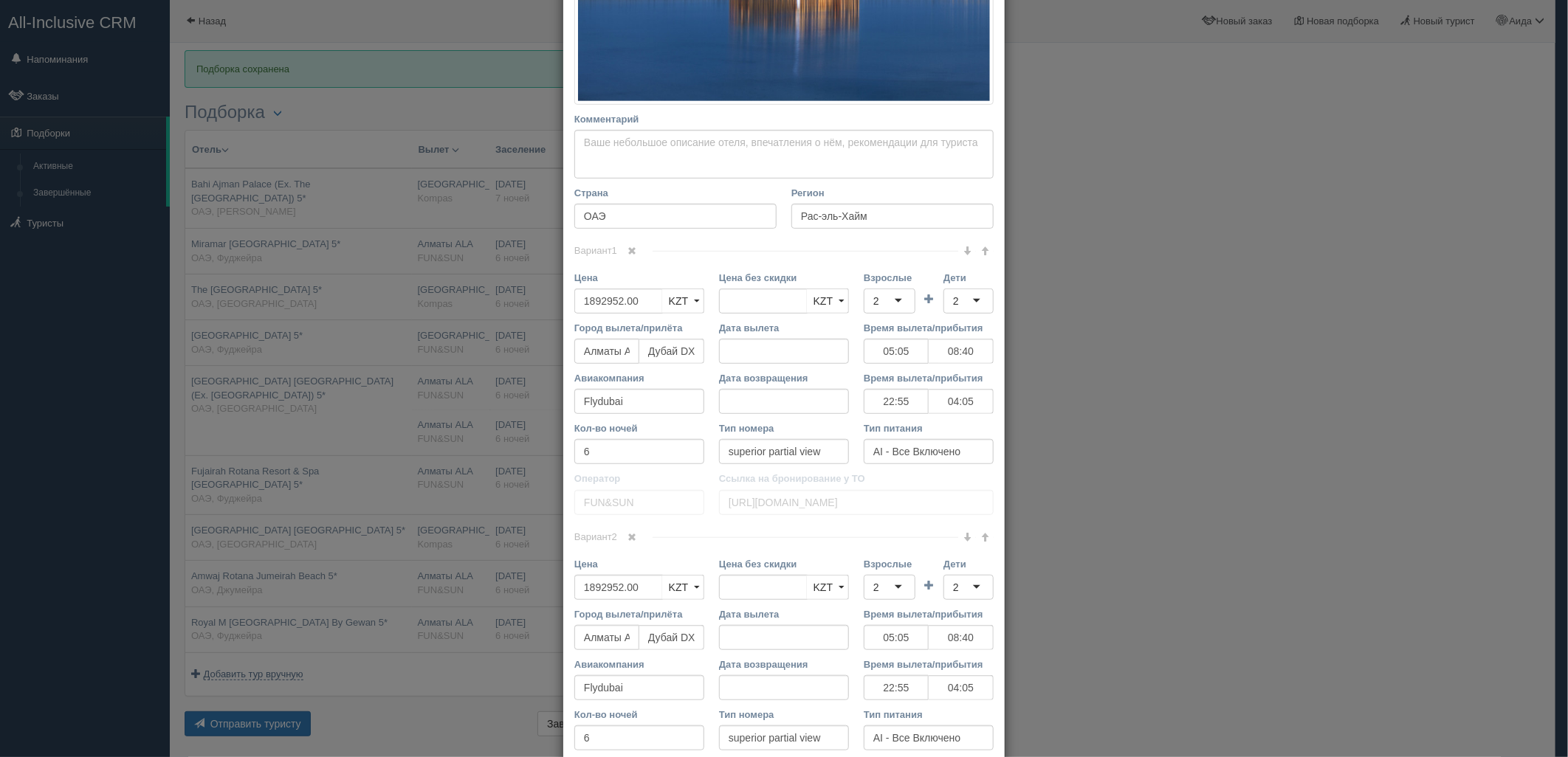
scroll to position [410, 0]
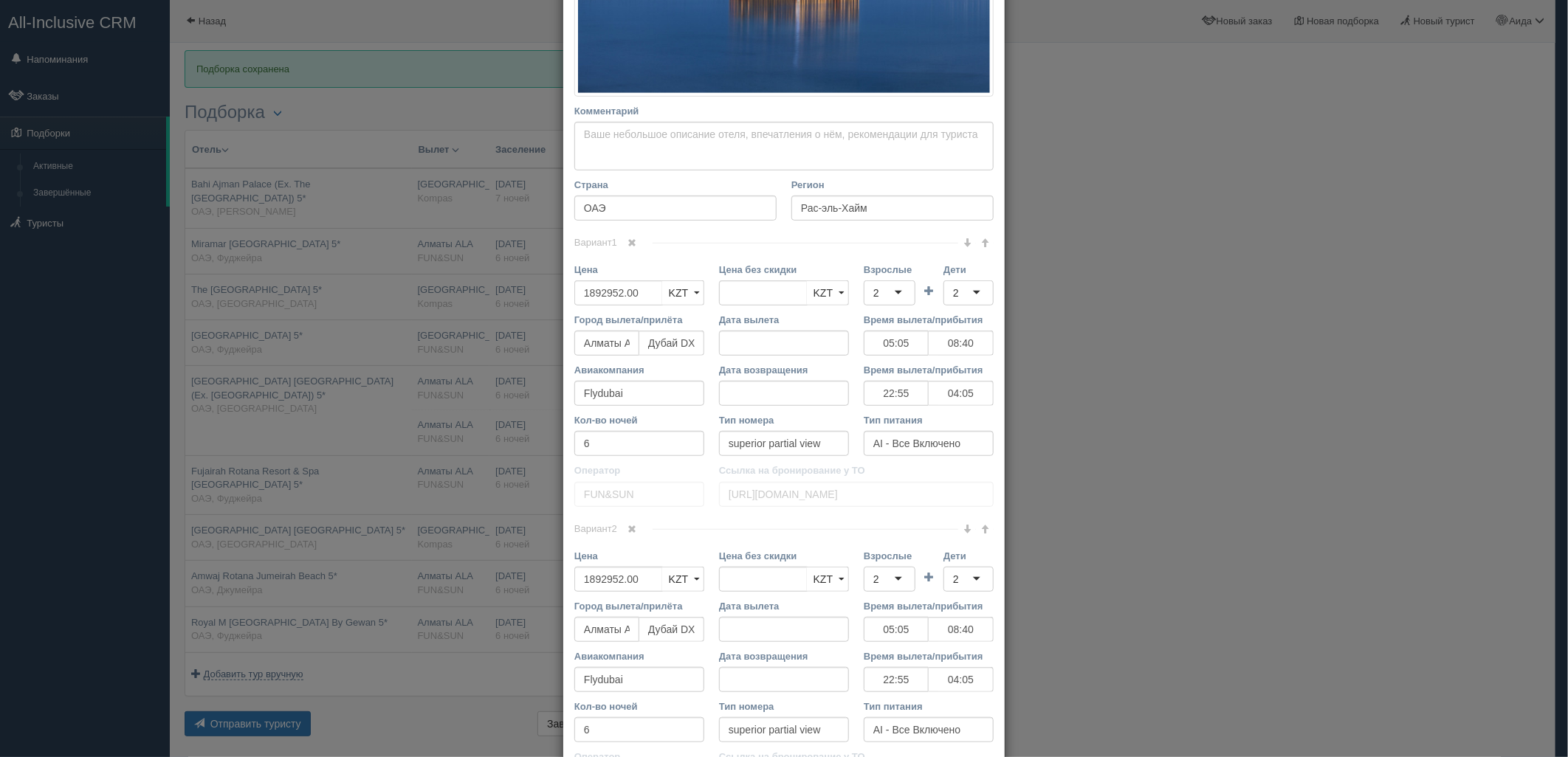
click at [636, 537] on div "Вариант 2 Цена 1892952.00 KZT USD EUR KZT KZT USD EUR" at bounding box center [784, 665] width 419 height 272
click at [637, 535] on link at bounding box center [632, 529] width 25 height 16
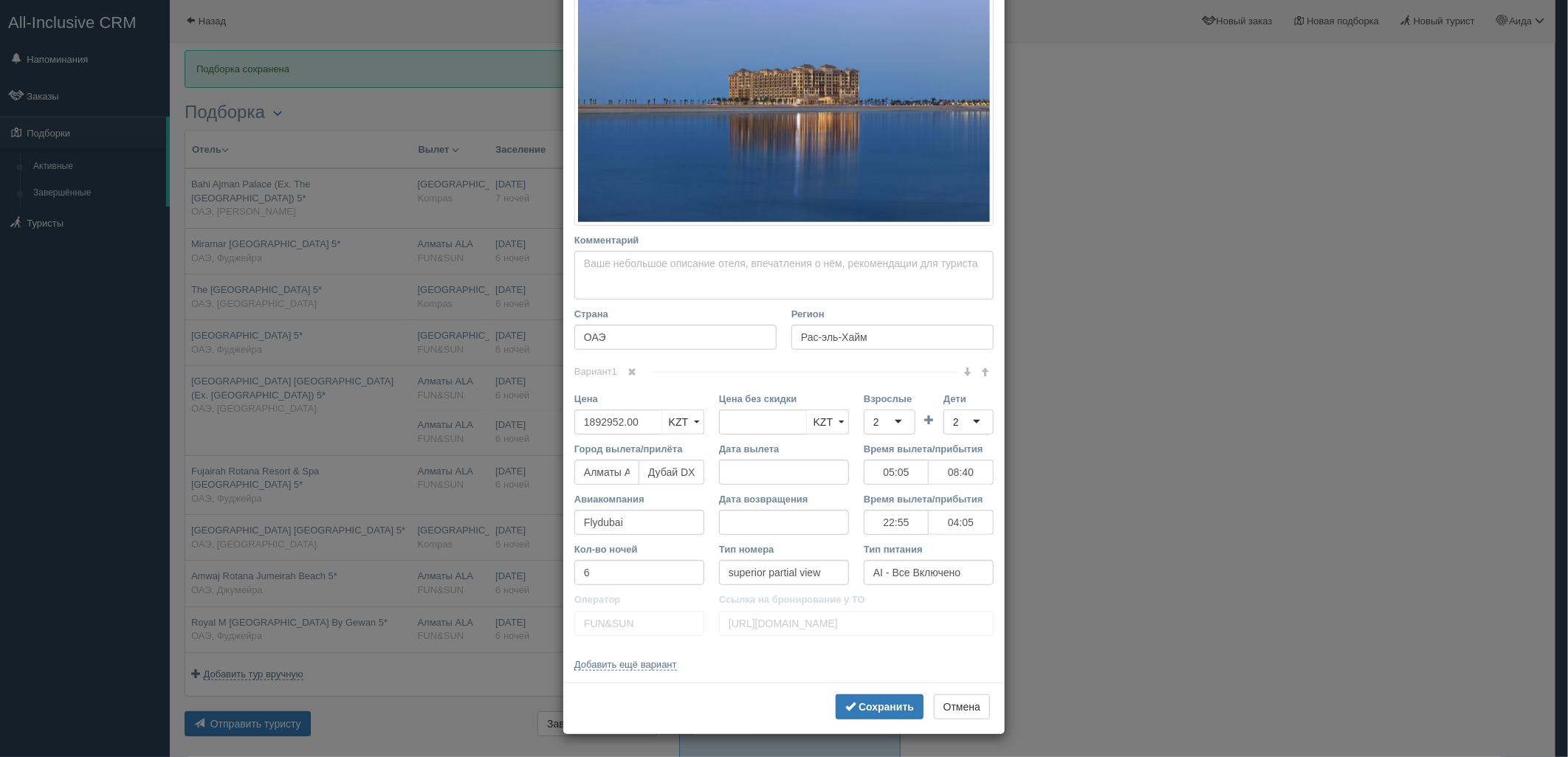
scroll to position [281, 0]
click at [861, 701] on b "Сохранить" at bounding box center [886, 707] width 55 height 12
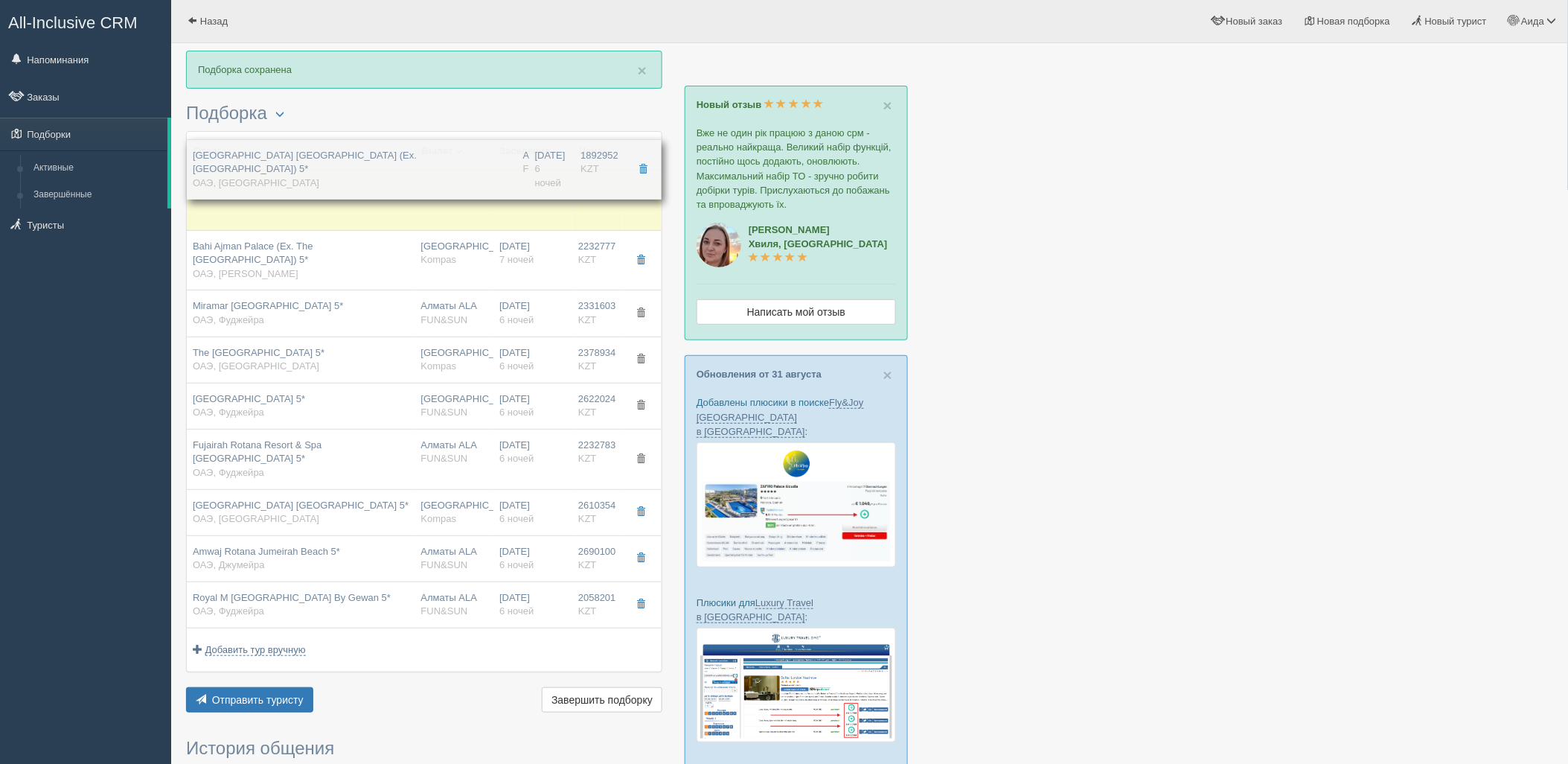
drag, startPoint x: 337, startPoint y: 399, endPoint x: 384, endPoint y: 183, distance: 221.1
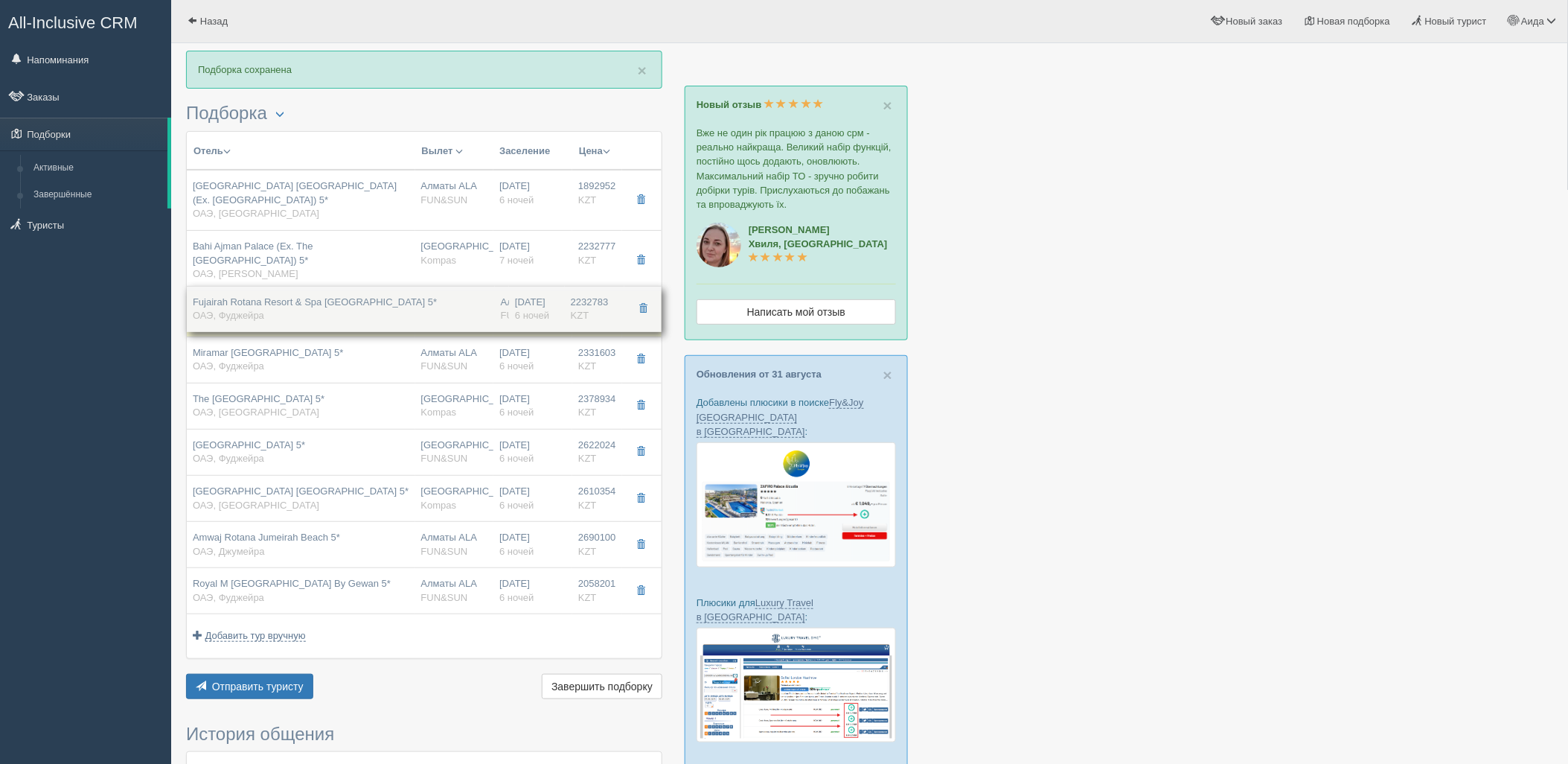
drag, startPoint x: 469, startPoint y: 448, endPoint x: 515, endPoint y: 318, distance: 137.9
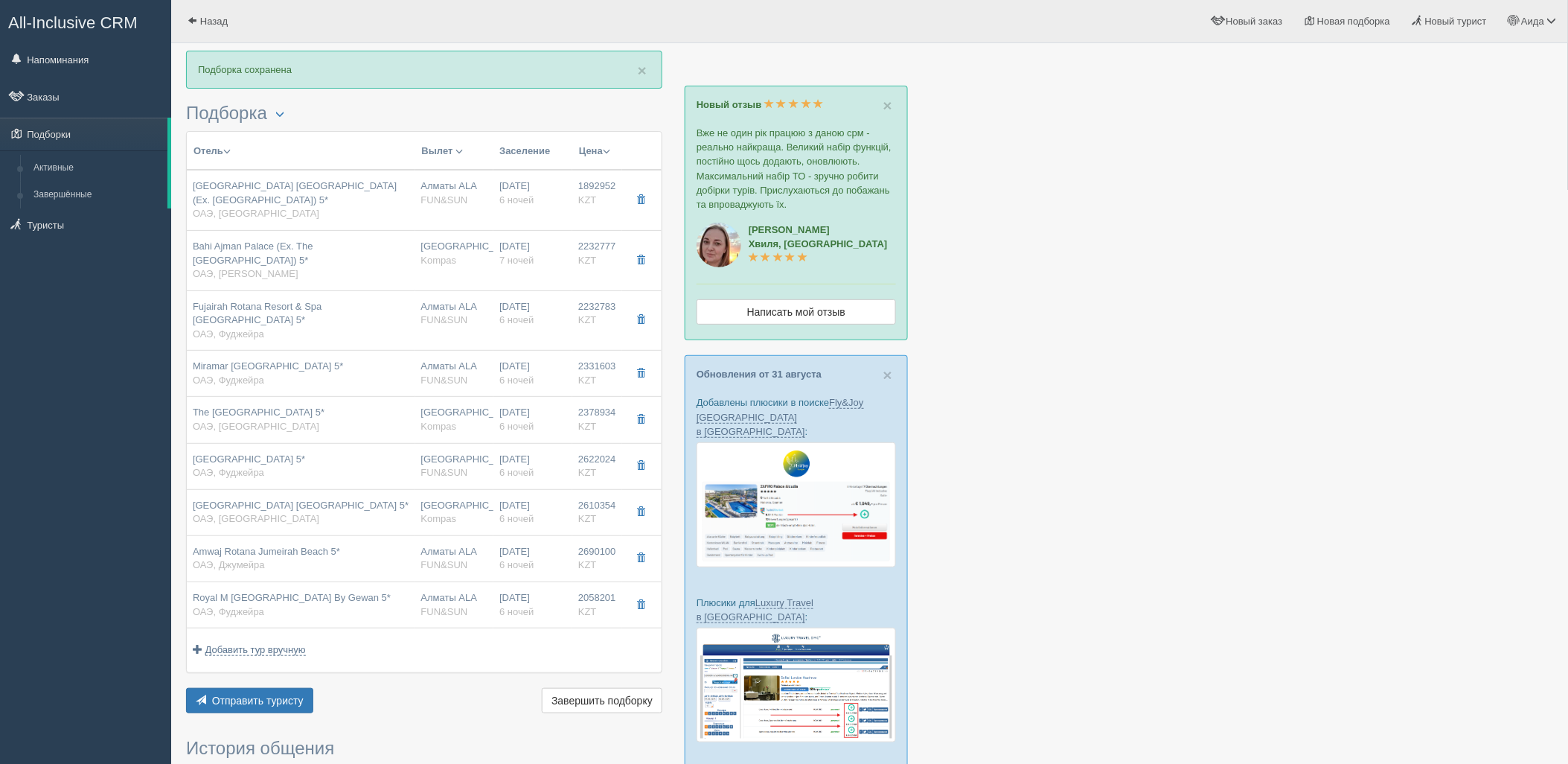
click at [292, 659] on div "Отель Разделить отели... Вылет Выезд Авиа Автобус Заселение Цена Дешёвые вначале" at bounding box center [424, 425] width 477 height 586
click at [297, 694] on span "Отправить туристу" at bounding box center [257, 700] width 91 height 12
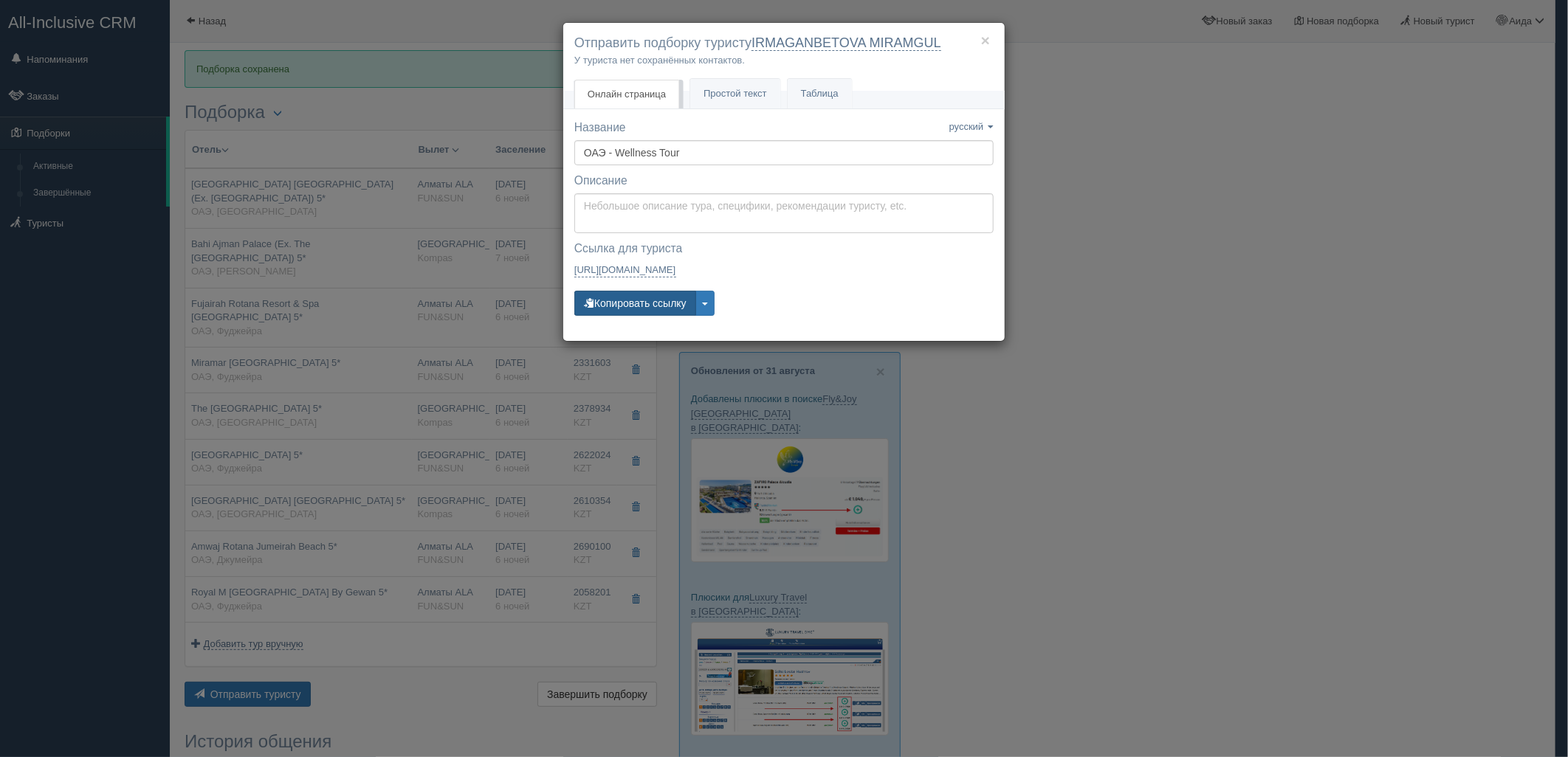
click at [643, 301] on button "Копировать ссылку" at bounding box center [635, 303] width 122 height 25
